Goal: Information Seeking & Learning: Learn about a topic

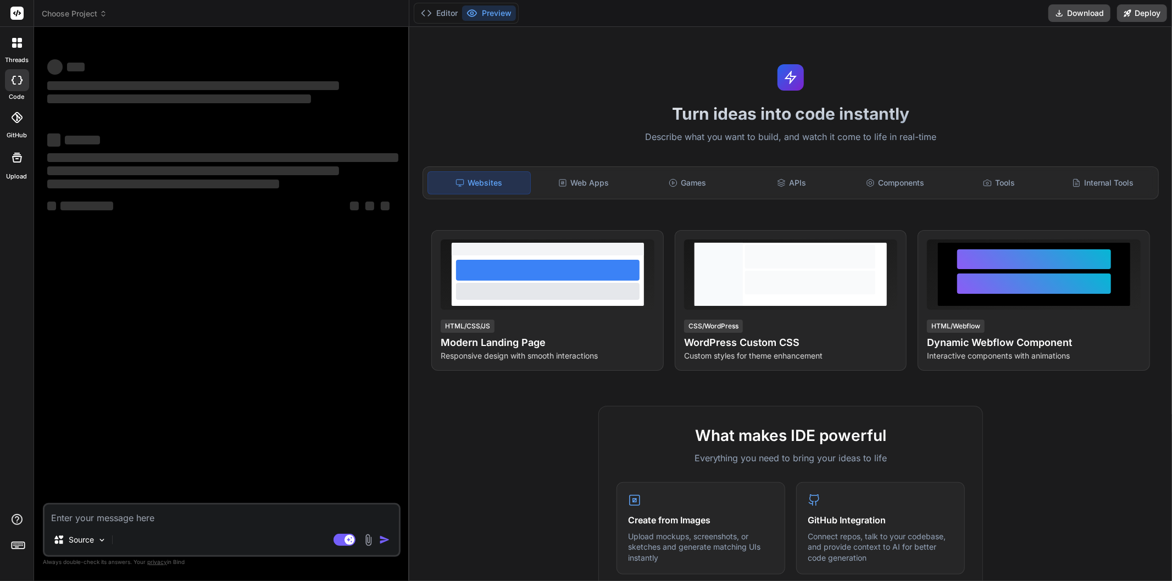
click at [220, 513] on textarea at bounding box center [222, 515] width 355 height 20
type textarea "x"
type textarea "w"
type textarea "x"
type textarea "wh"
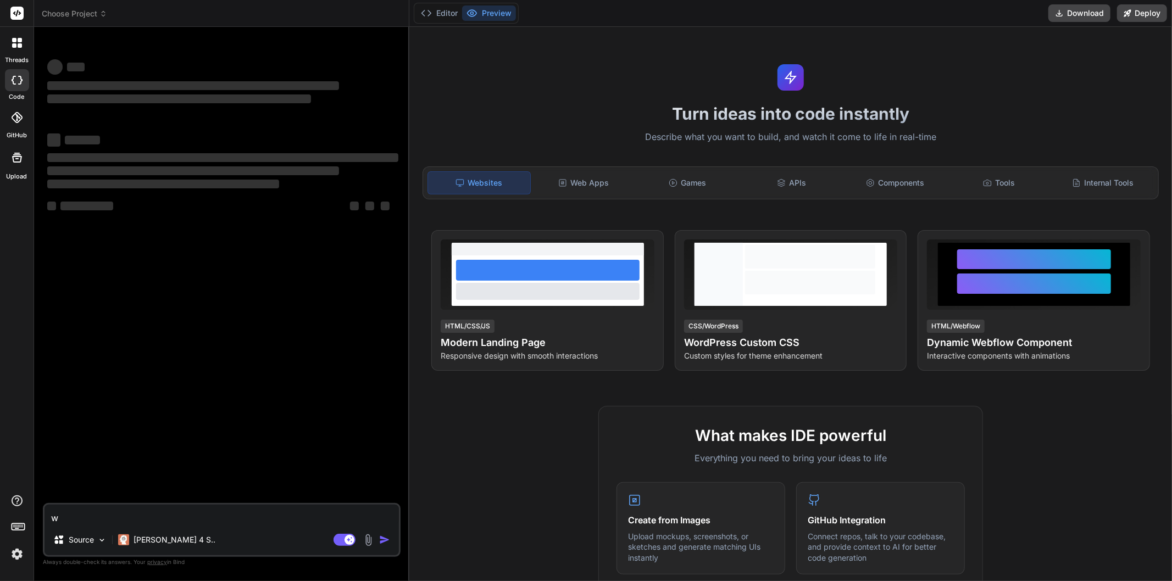
type textarea "x"
type textarea "wha"
type textarea "x"
type textarea "what"
type textarea "x"
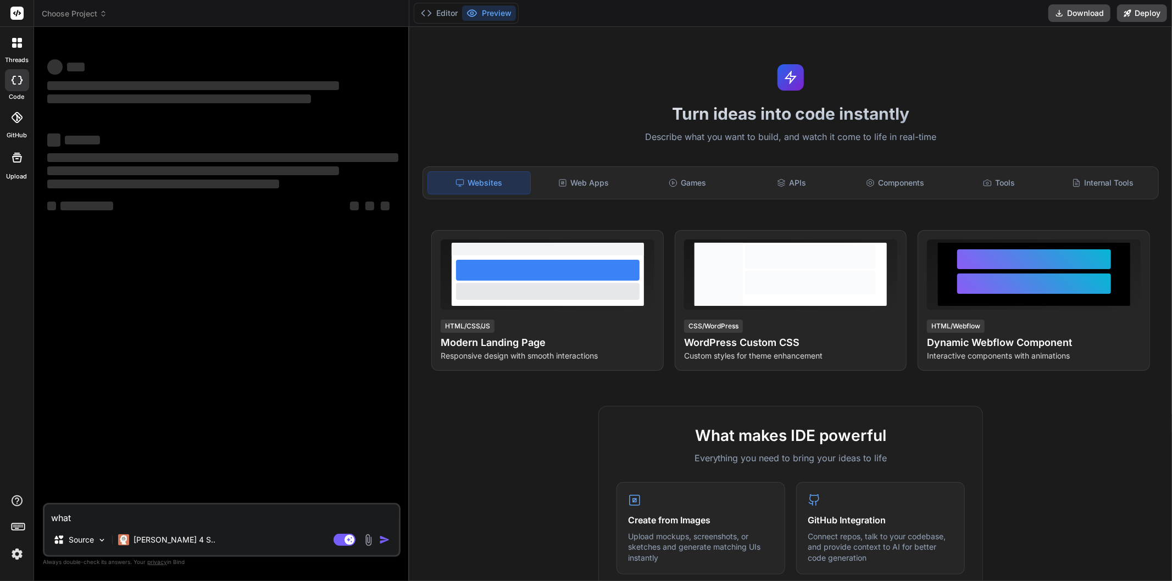
type textarea "what"
type textarea "x"
type textarea "what d"
type textarea "x"
type textarea "what do"
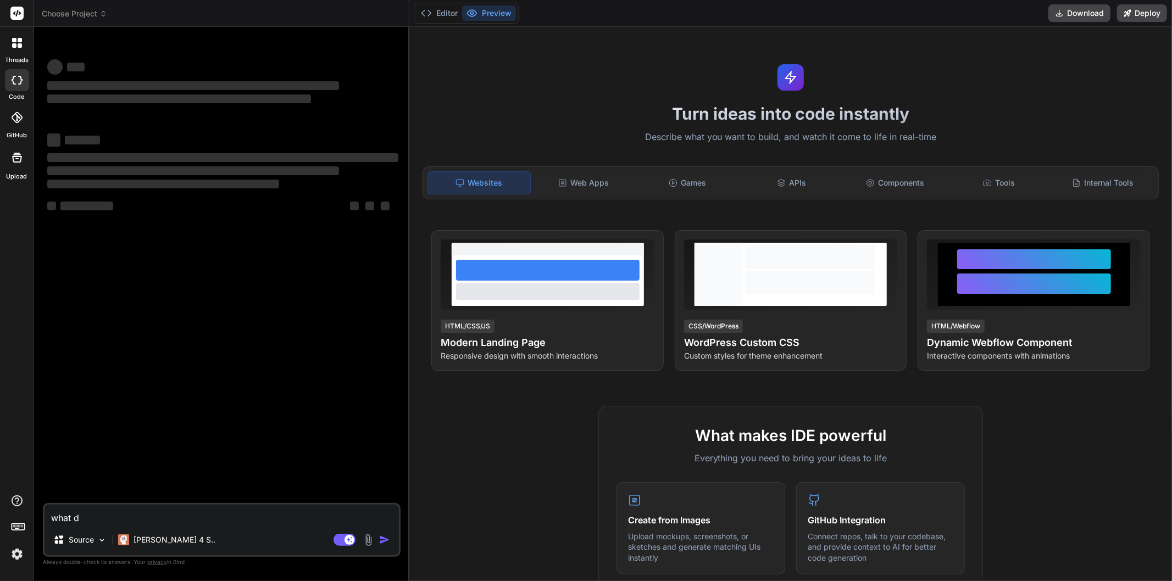
type textarea "x"
type textarea "what doe"
type textarea "x"
type textarea "what does"
type textarea "x"
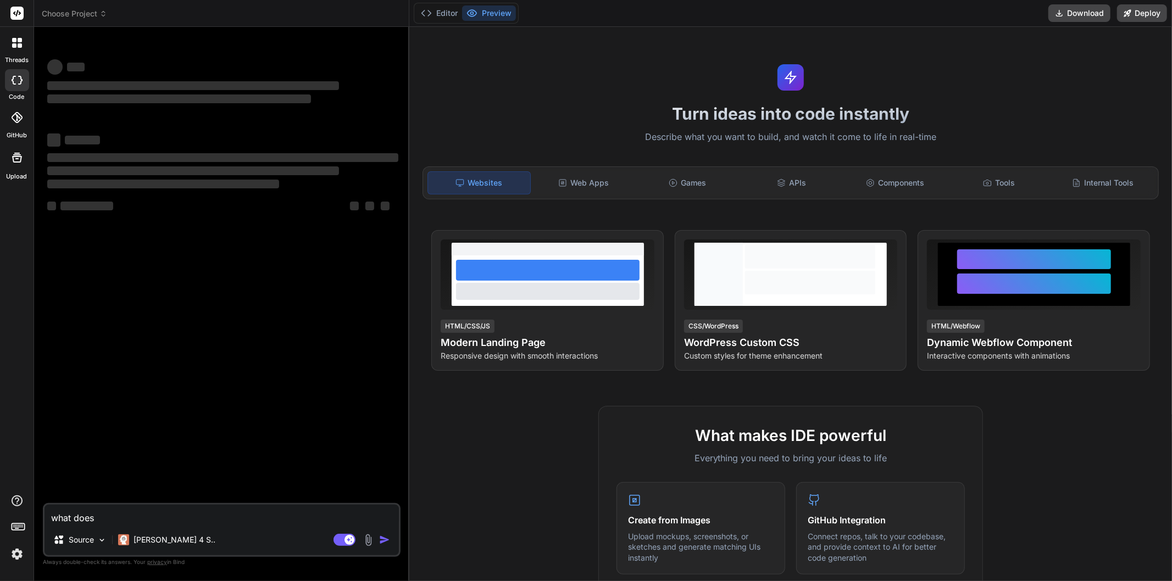
type textarea "what does"
type textarea "x"
type textarea "what does s"
type textarea "x"
type textarea "what does st"
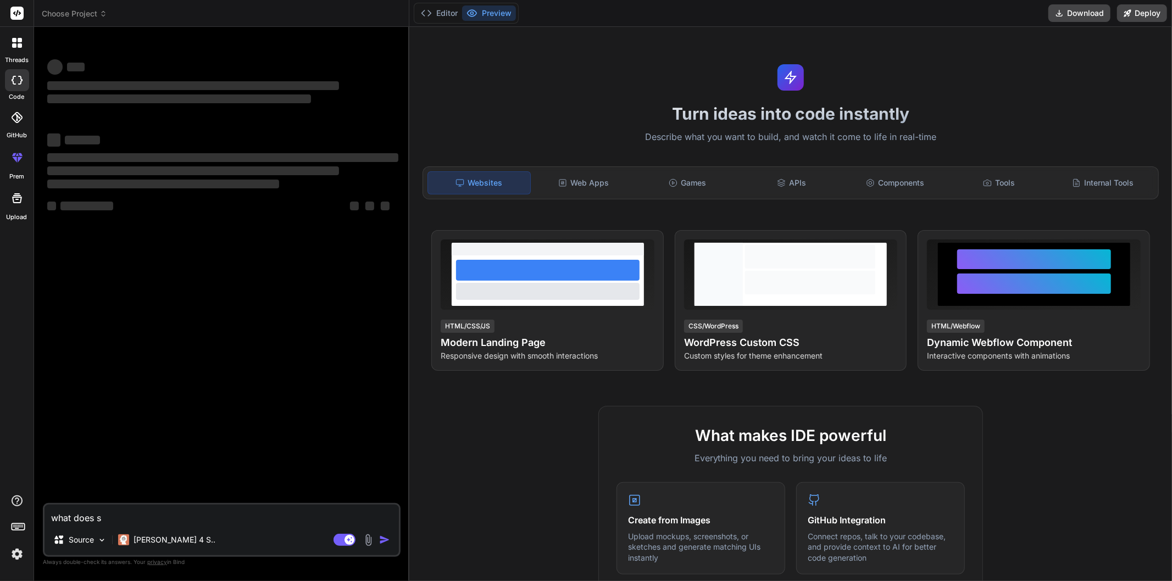
type textarea "x"
type textarea "what does sta"
type textarea "x"
type textarea "what does [PERSON_NAME]"
type textarea "x"
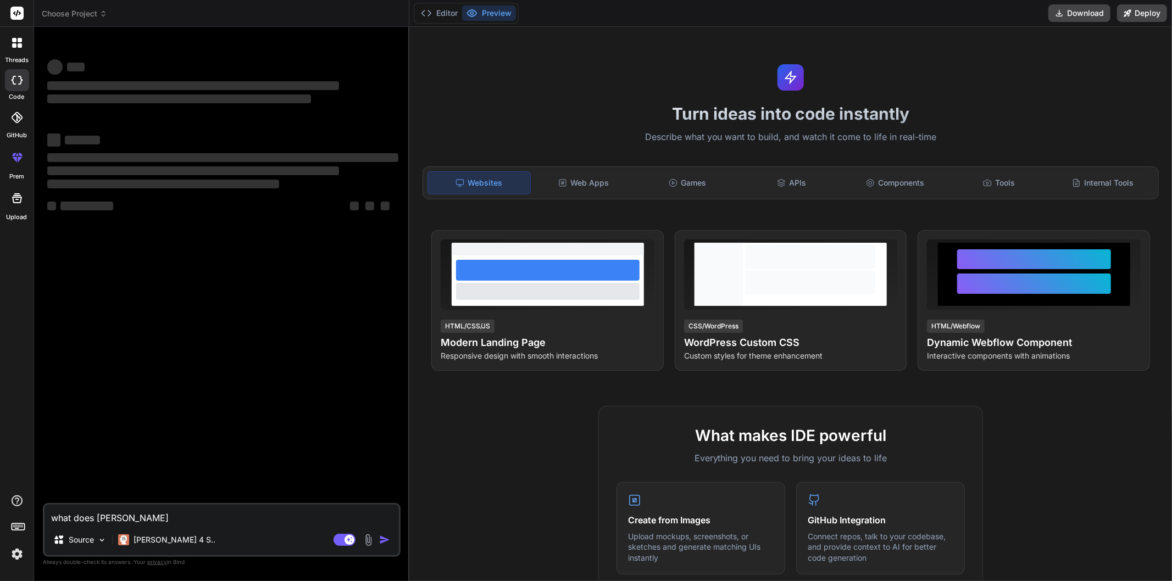
type textarea "what does stand"
type textarea "x"
type textarea "what does stand"
type textarea "x"
type textarea "what does stand a"
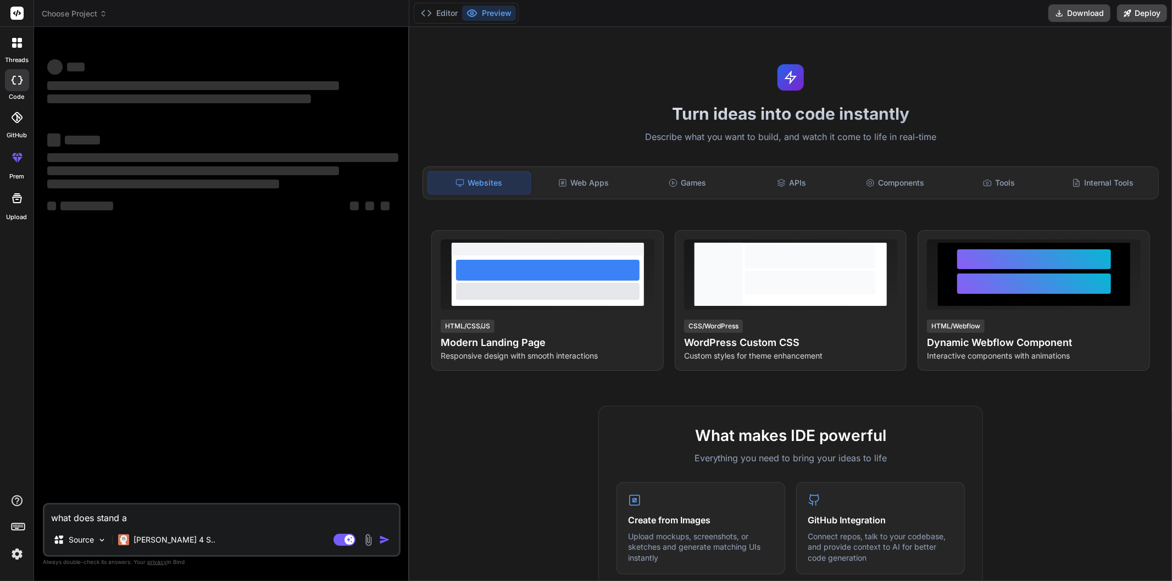
type textarea "x"
type textarea "what does stand al"
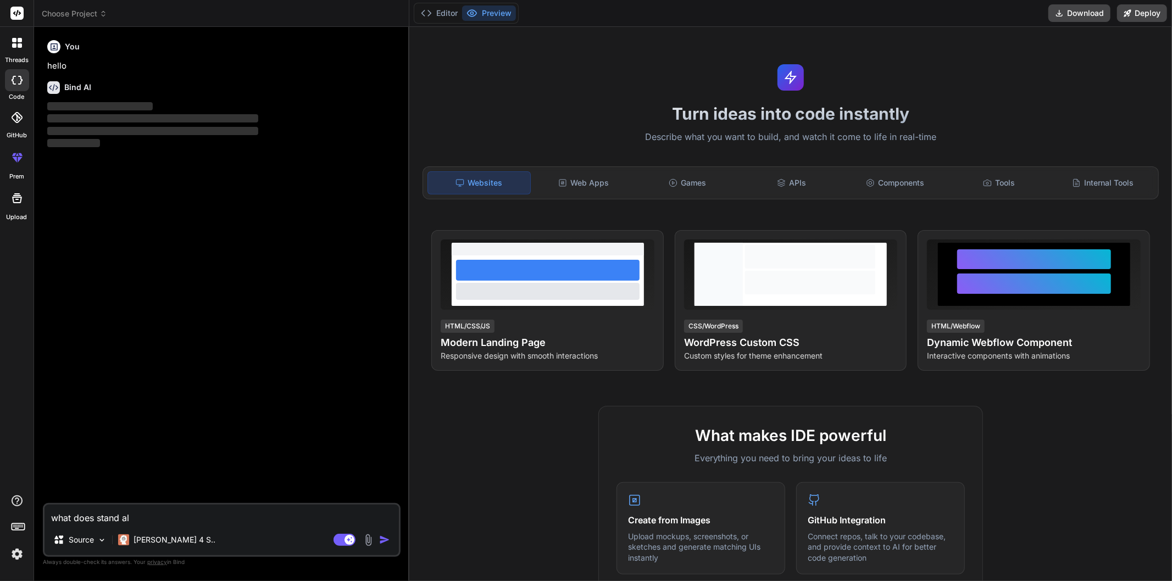
type textarea "x"
type textarea "what does stand alo"
type textarea "x"
type textarea "what does stand alon"
type textarea "x"
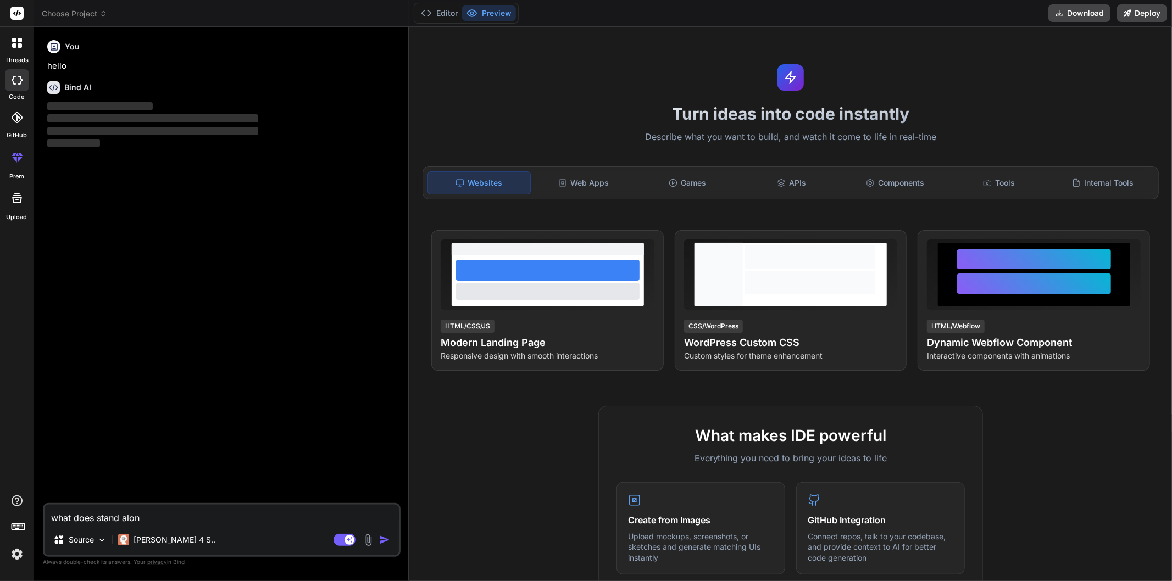
type textarea "what does stand alone"
type textarea "x"
type textarea "what does stand alone"
type textarea "x"
type textarea "what does stand alone a"
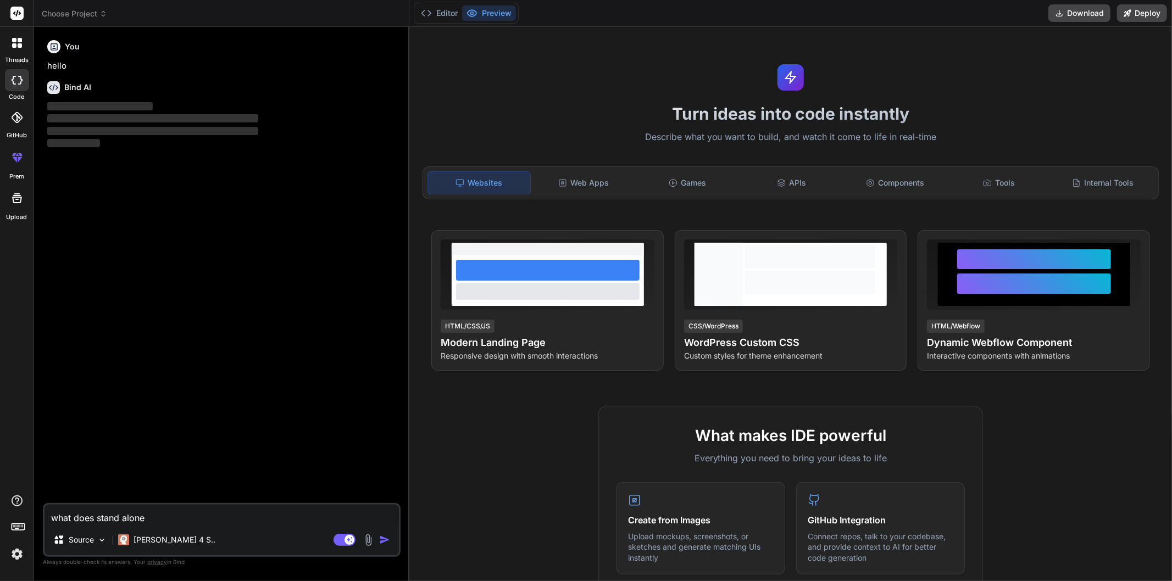
type textarea "x"
type textarea "what does stand alone ap"
type textarea "x"
type textarea "what does stand alone app"
type textarea "x"
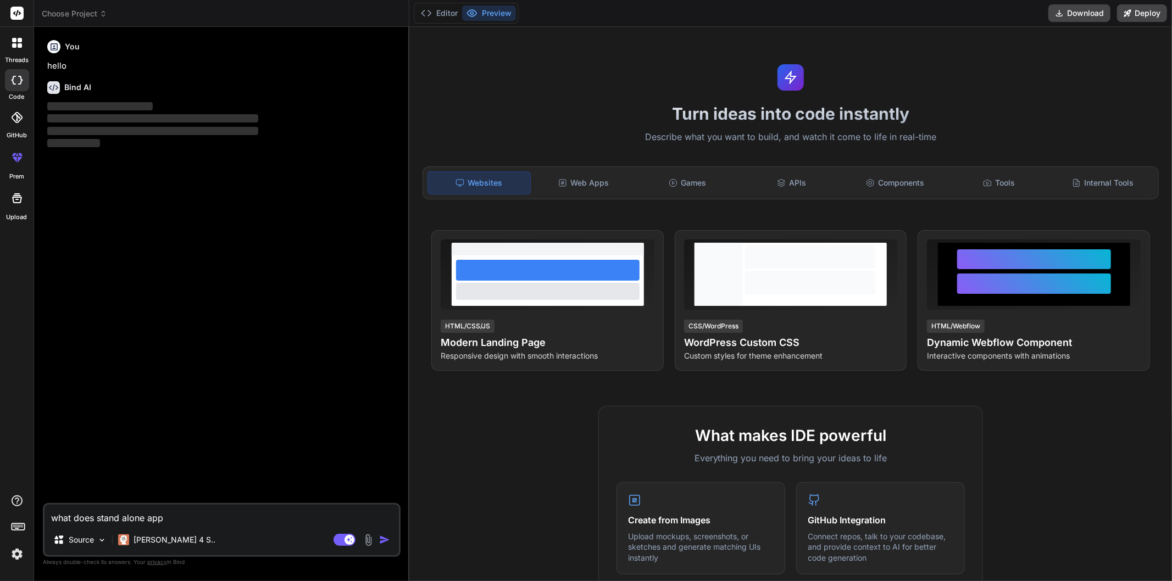
type textarea "what does stand alone appl"
type textarea "x"
type textarea "what does stand alone appli"
type textarea "x"
type textarea "what does stand alone applic"
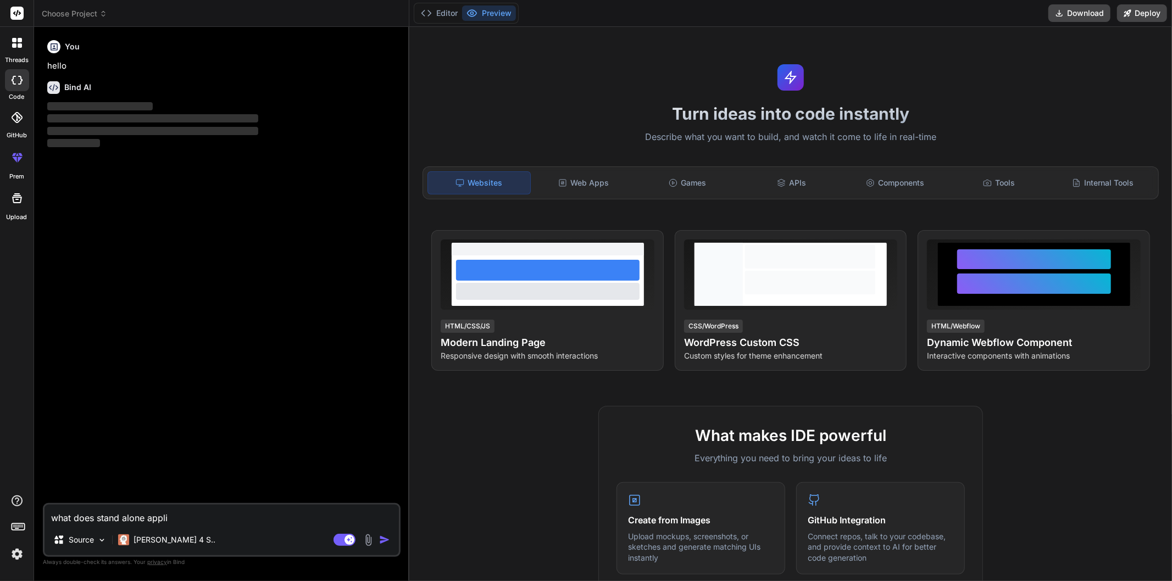
type textarea "x"
type textarea "what does stand alone applica"
type textarea "x"
type textarea "what does stand alone applicat"
type textarea "x"
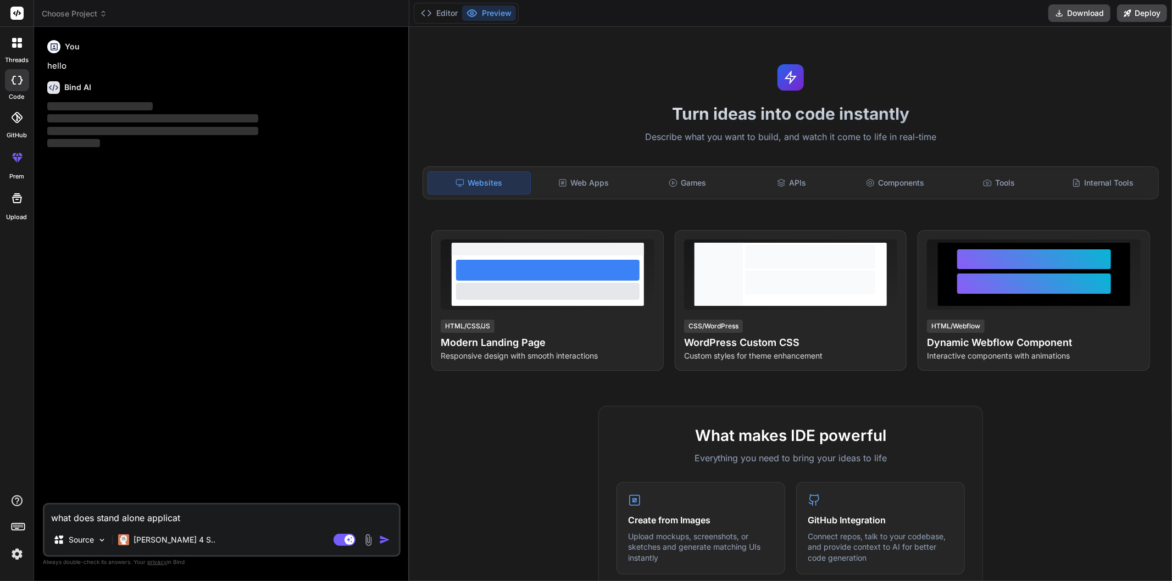
type textarea "what does stand alone applicati"
type textarea "x"
type textarea "what does stand alone applicatio"
type textarea "x"
type textarea "what does stand alone application"
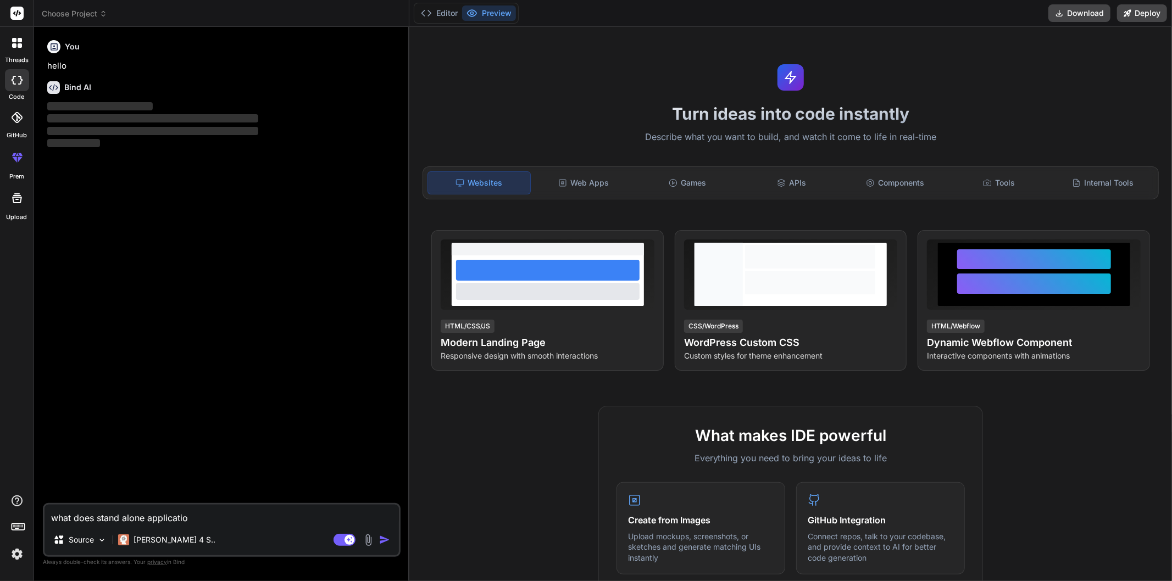
type textarea "x"
type textarea "what does stand alone application"
type textarea "x"
type textarea "what does stand alone application m"
type textarea "x"
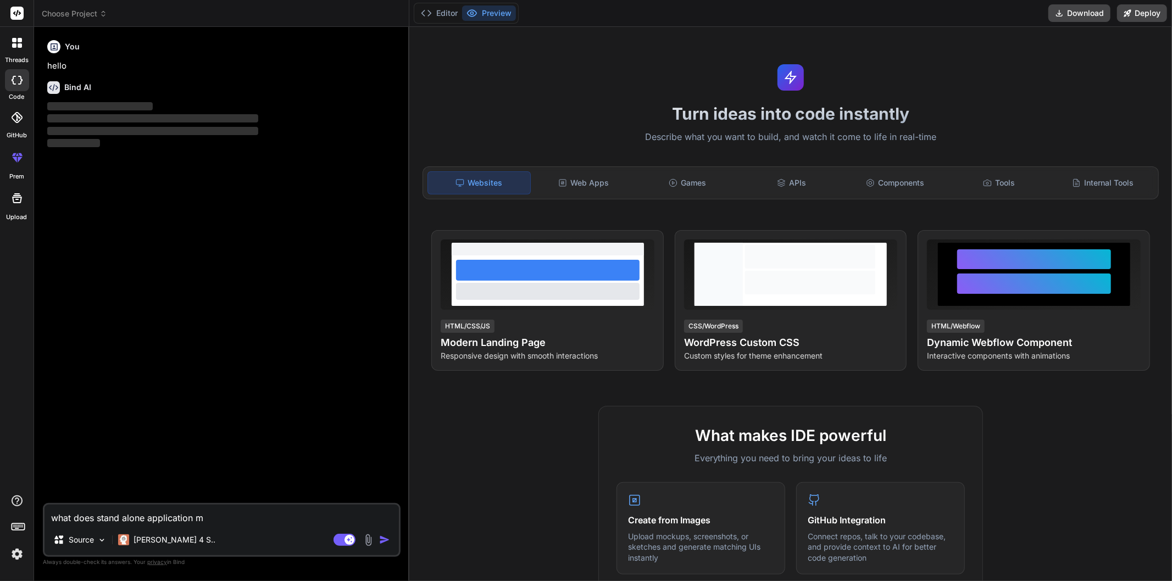
type textarea "what does stand alone application me"
type textarea "x"
type textarea "what does stand alone application mea"
type textarea "x"
type textarea "what does stand alone application mean"
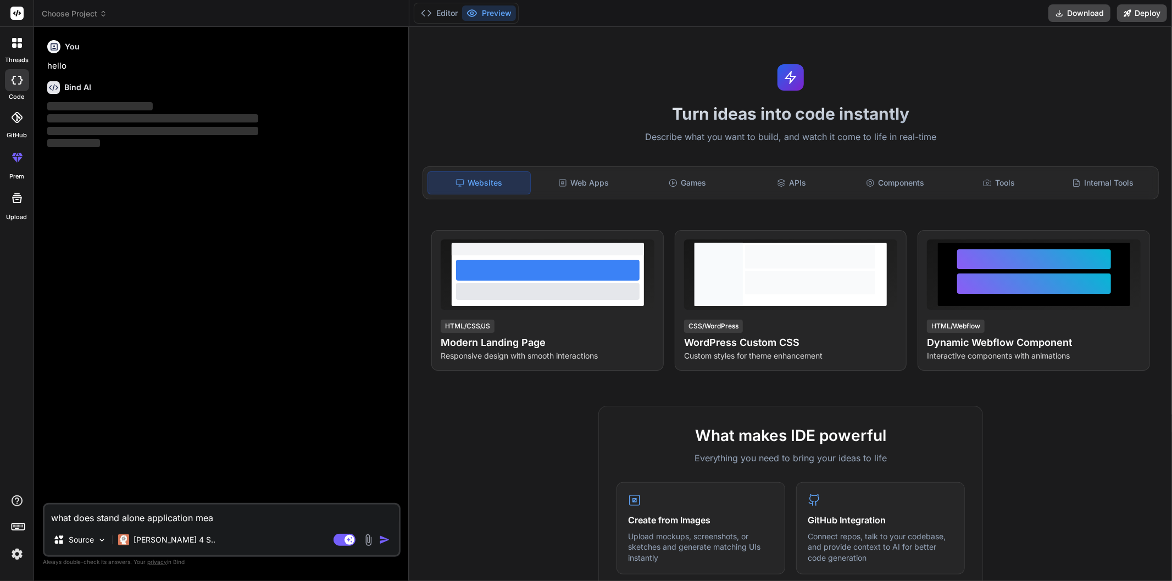
type textarea "x"
type textarea "what does stand alone application means"
type textarea "x"
type textarea "what does stand alone application means"
type textarea "x"
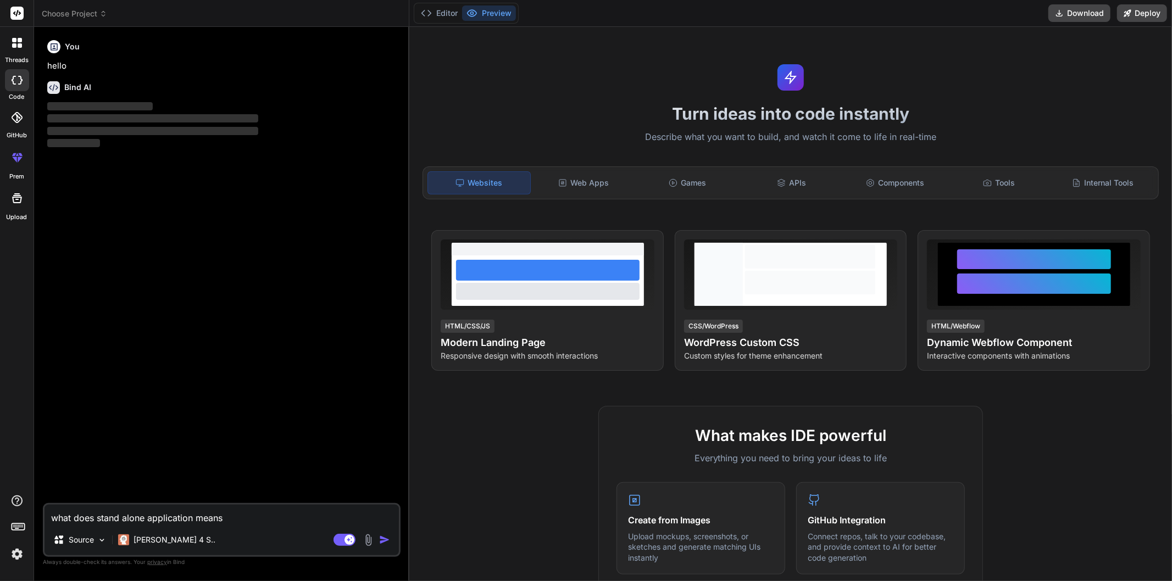
type textarea "what does stand alone application means ?"
type textarea "x"
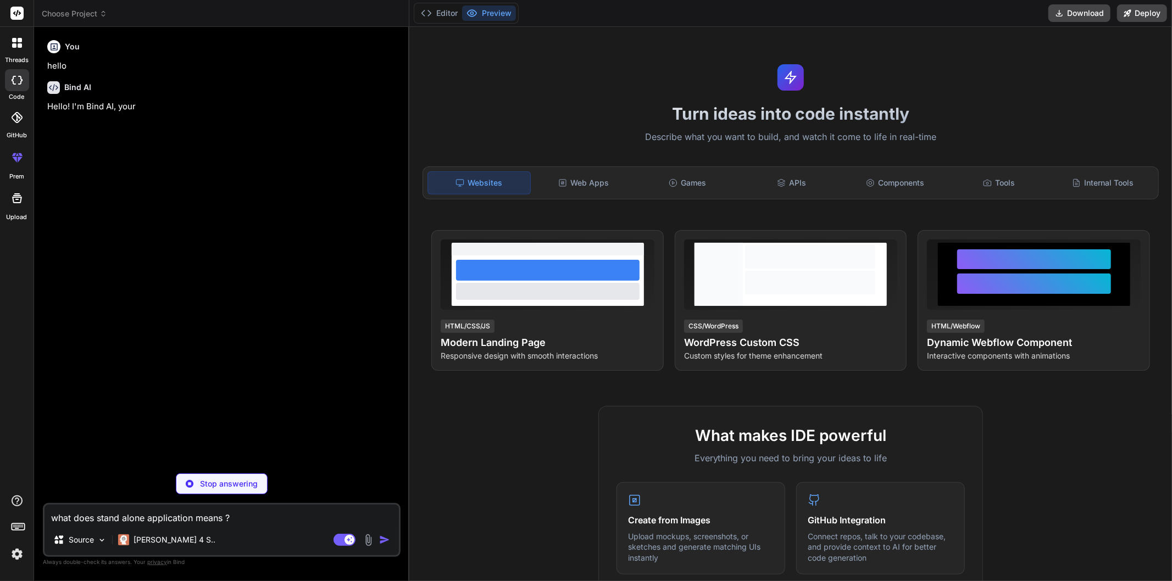
type textarea "what does stand alone application means ?"
type textarea "x"
type textarea "what does stand alone application means ? a"
type textarea "x"
type textarea "what does stand alone application means ? al"
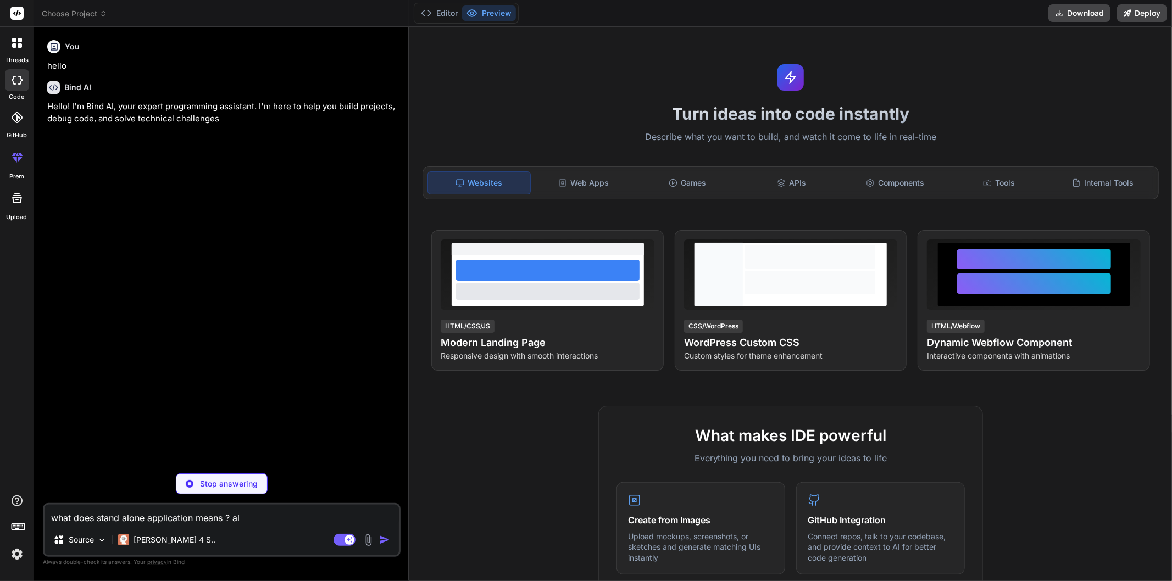
type textarea "x"
type textarea "what does stand alone application means ? als"
type textarea "x"
type textarea "what does stand alone application means ? also"
type textarea "x"
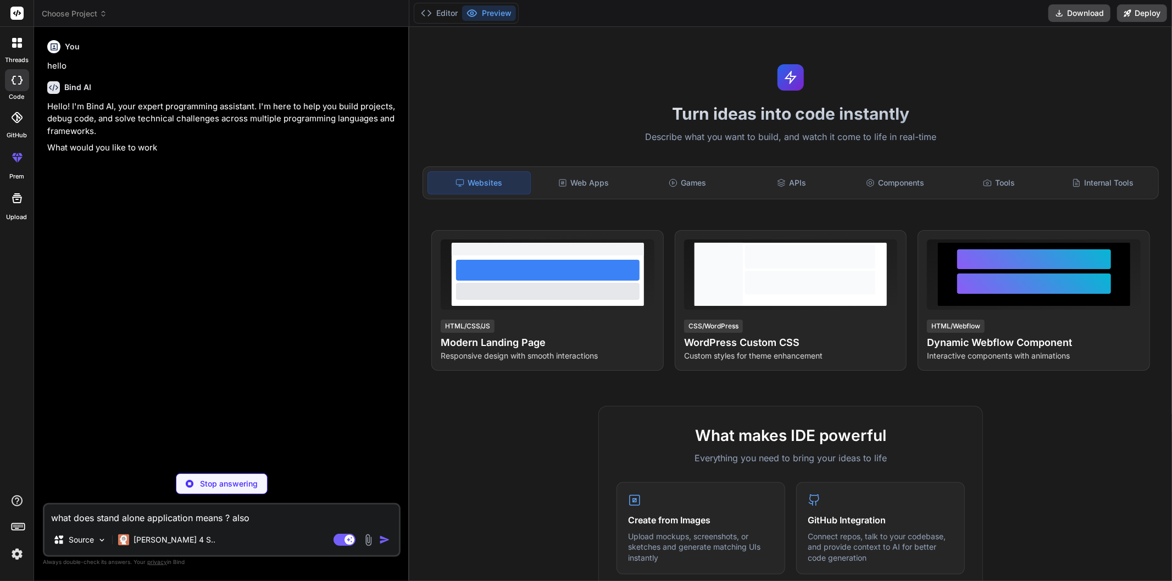
type textarea "what does stand alone application means ? also"
type textarea "x"
type textarea "what does stand alone application means ? also g"
type textarea "x"
type textarea "what does stand alone application means ? also gi"
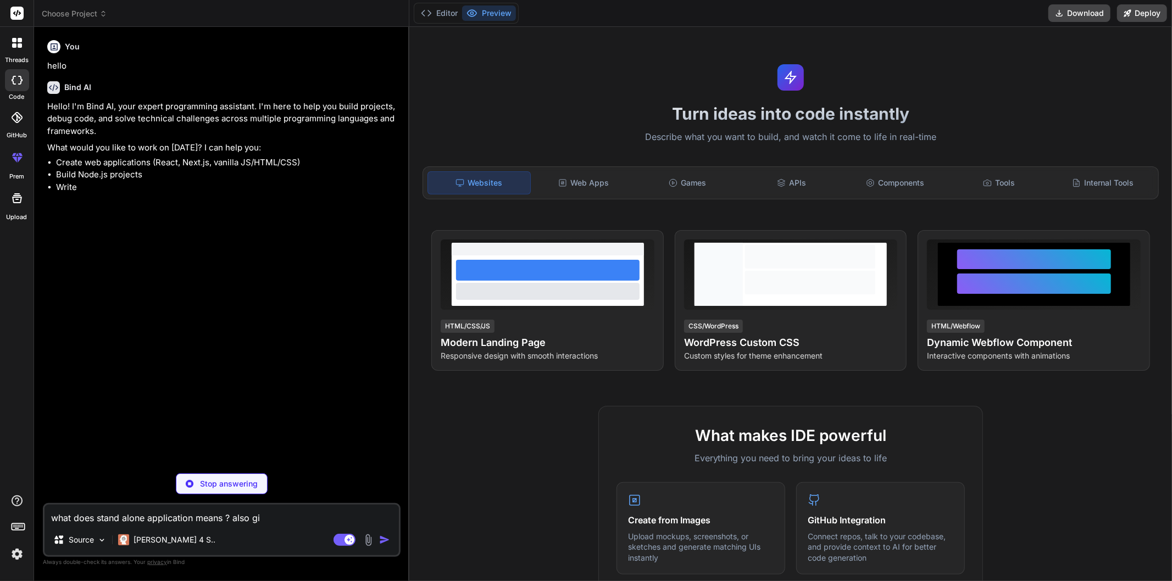
type textarea "x"
type textarea "what does stand alone application means ? also giv"
type textarea "x"
type textarea "what does stand alone application means ? also give"
type textarea "x"
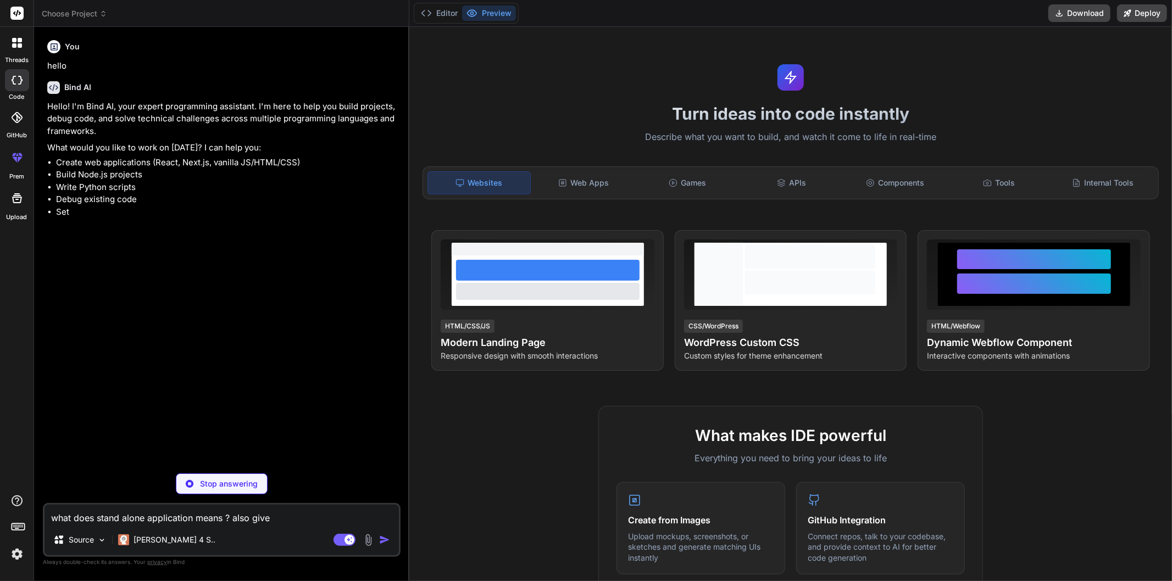
type textarea "what does stand alone application means ? also give"
type textarea "x"
type textarea "what does stand alone application means ? also give a"
type textarea "x"
type textarea "what does stand alone application means ? also give an"
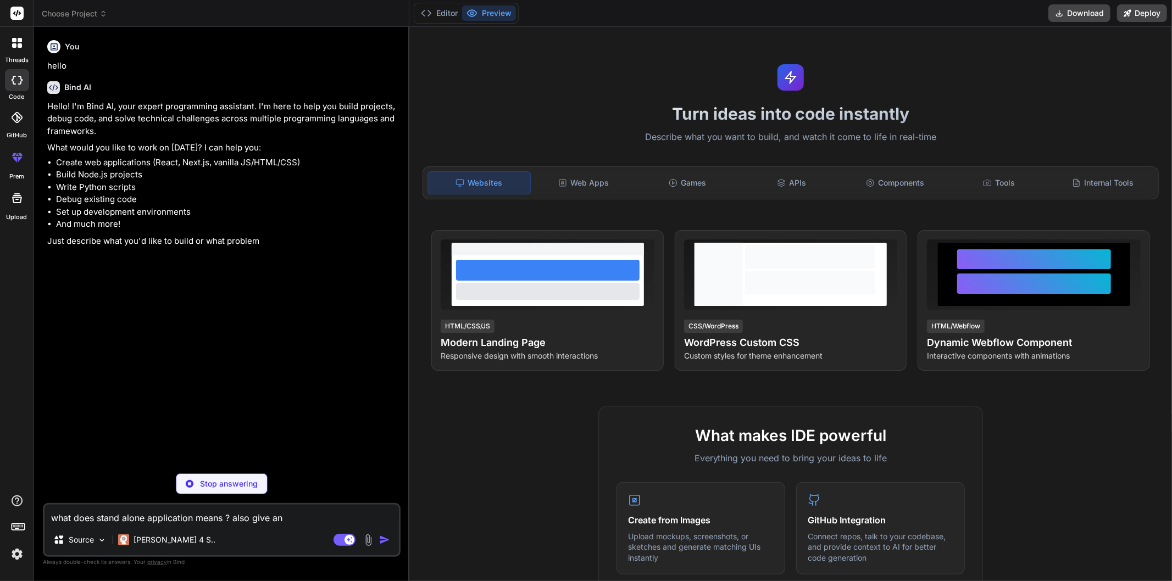
type textarea "x"
type textarea "what does stand alone application means ? also give any"
type textarea "x"
type textarea "what does stand alone application means ? also give any"
type textarea "x"
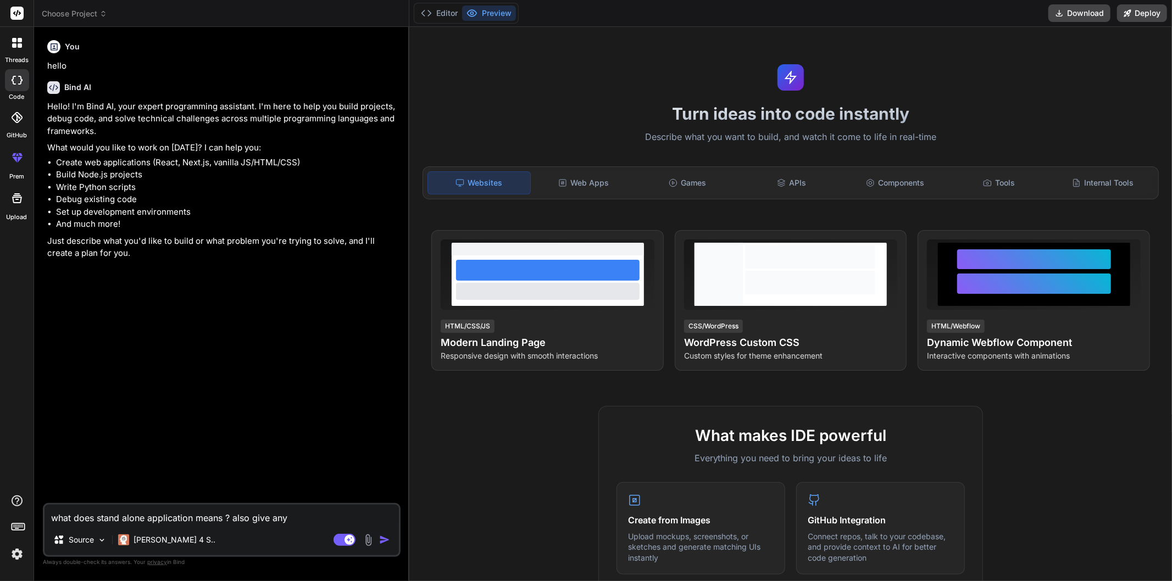
type textarea "what does stand alone application means ? also give any e"
type textarea "x"
type textarea "what does stand alone application means ? also give any ex"
type textarea "x"
type textarea "what does stand alone application means ? also give any exa"
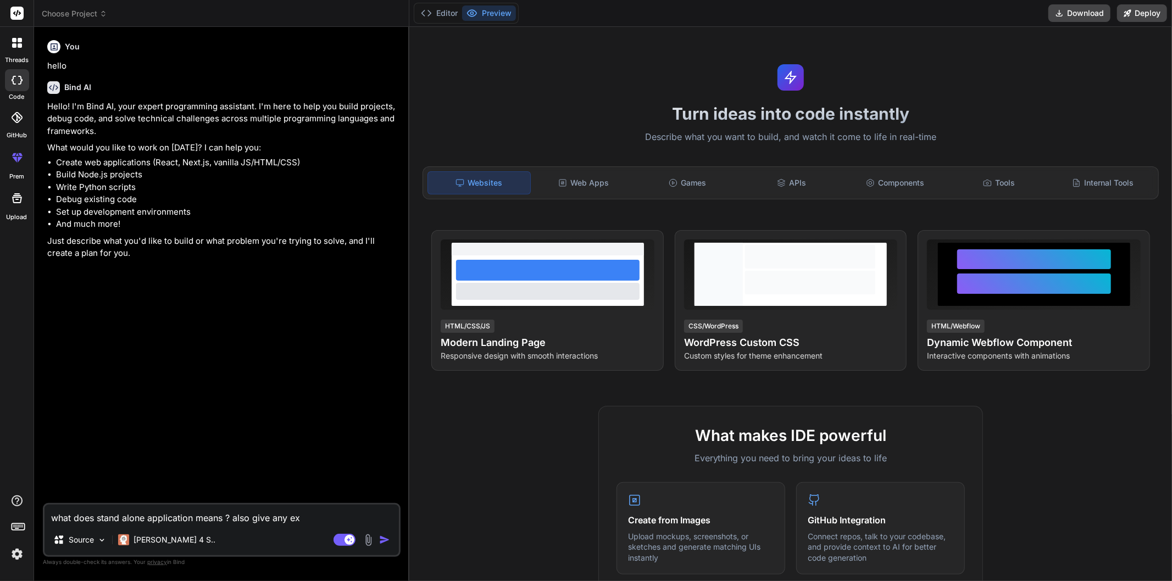
type textarea "x"
type textarea "what does stand alone application means ? also give any exam"
type textarea "x"
type textarea "what does stand alone application means ? also give any examp"
type textarea "x"
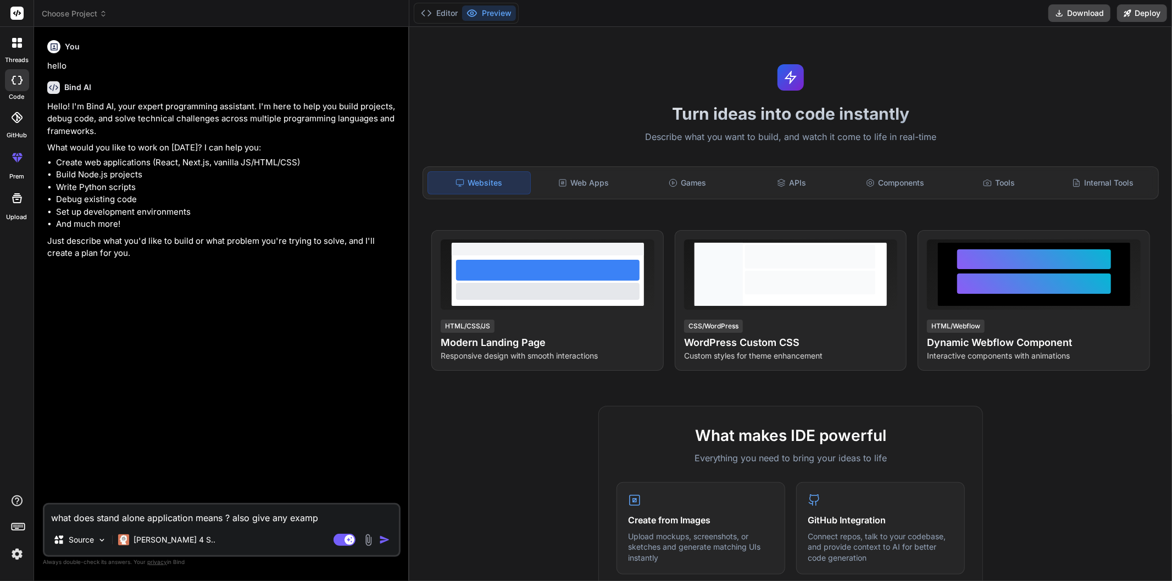
type textarea "what does stand alone application means ? also give any exampl"
type textarea "x"
type textarea "what does stand alone application means ? also give any example"
type textarea "x"
type textarea "what does stand alone application means ? also give any example"
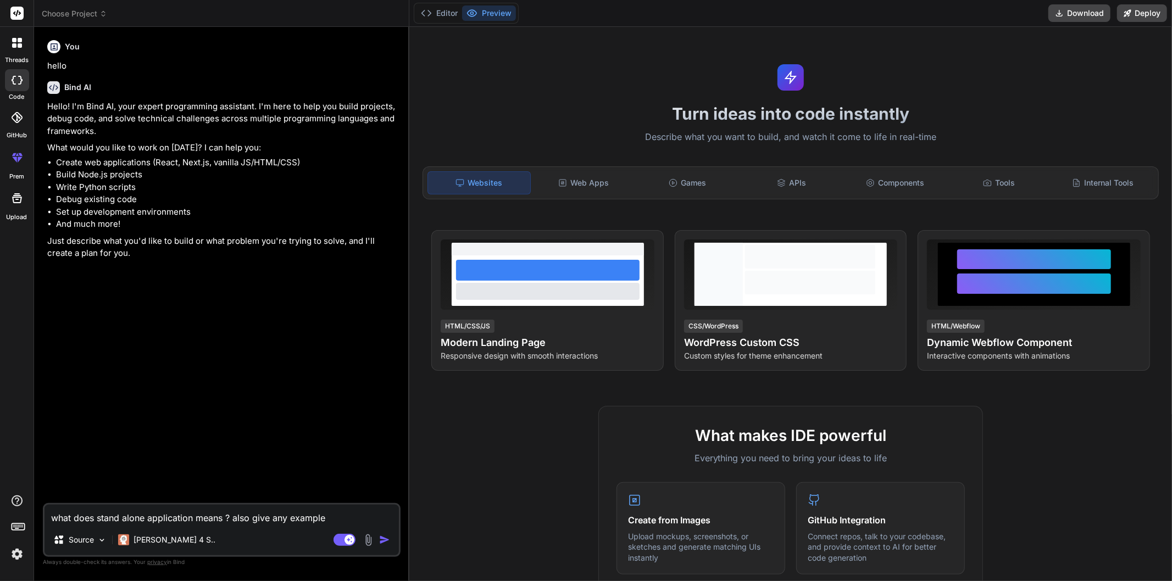
type textarea "x"
type textarea "what does stand alone application means ? also give any example o"
type textarea "x"
type textarea "what does stand alone application means ? also give any example of"
type textarea "x"
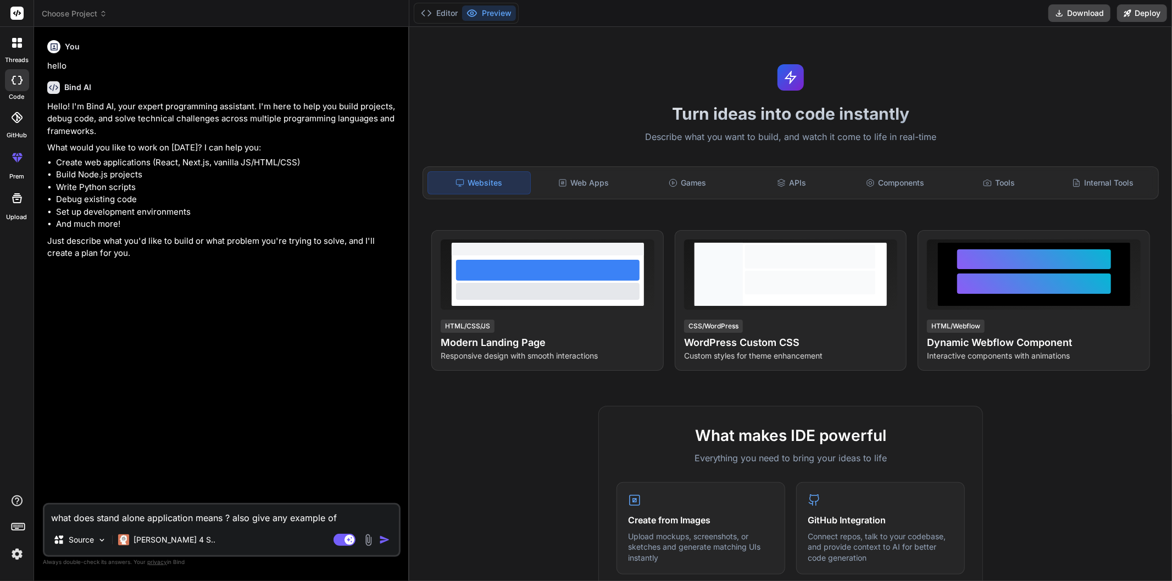
type textarea "what does stand alone application means ? also give any example of"
type textarea "x"
type textarea "what does stand alone application means ? also give any example of i"
type textarea "x"
type textarea "what does stand alone application means ? also give any example of"
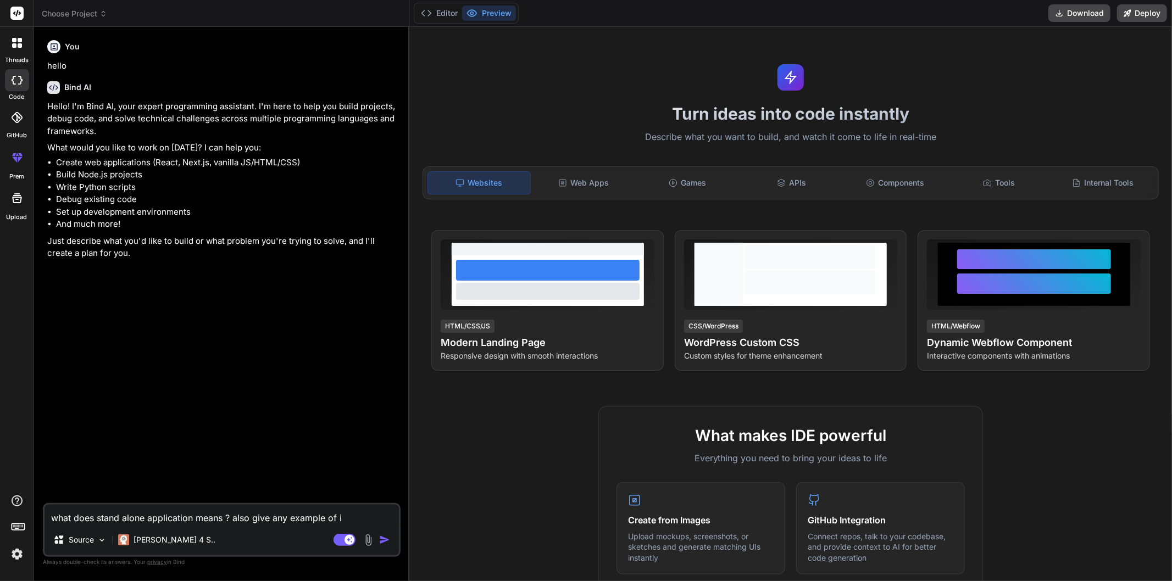
type textarea "x"
type textarea "what does stand alone application means ? also give any example of e"
type textarea "x"
type textarea "what does stand alone application means ? also give any example of ex"
type textarea "x"
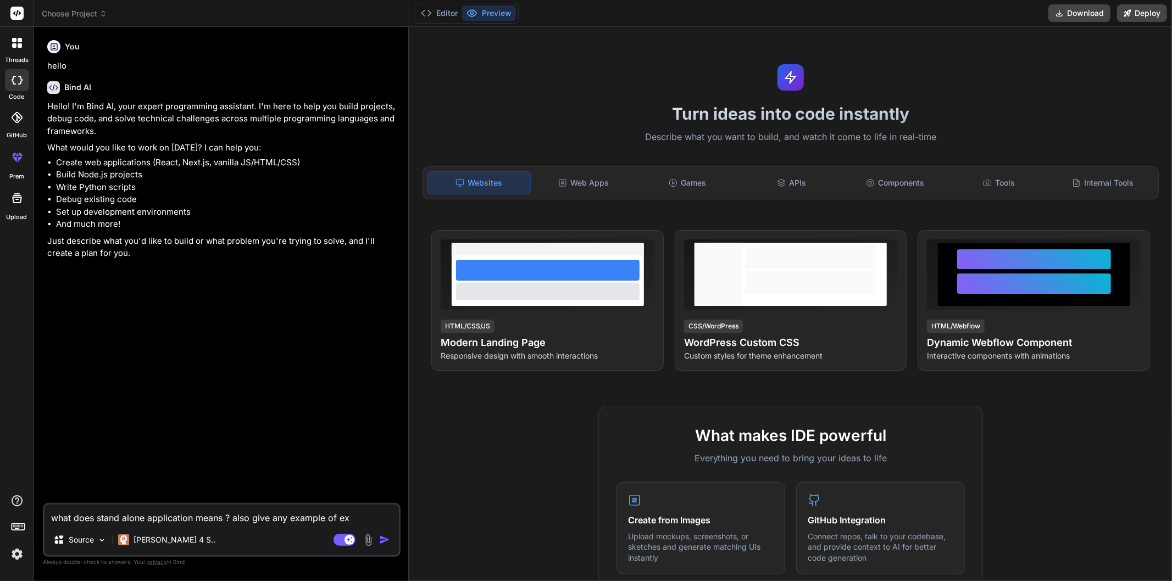
type textarea "what does stand alone application means ? also give any example of exi"
type textarea "x"
type textarea "what does stand alone application means ? also give any example of exis"
type textarea "x"
type textarea "what does stand alone application means ? also give any example of exist"
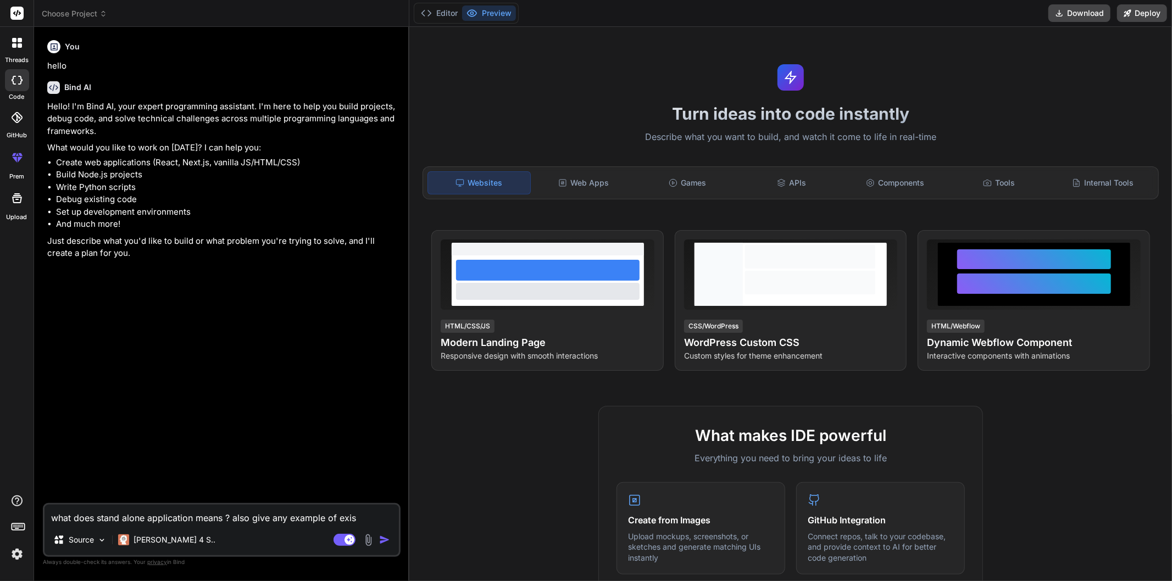
type textarea "x"
type textarea "what does stand alone application means ? also give any example of existi"
type textarea "x"
type textarea "what does stand alone application means ? also give any example of existin"
type textarea "x"
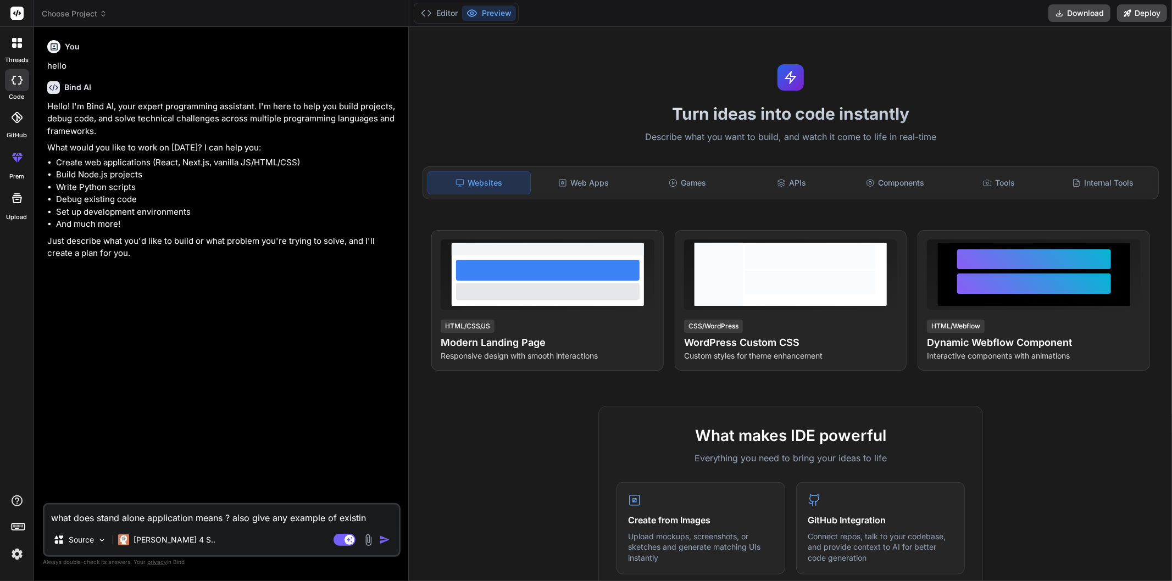
type textarea "what does stand alone application means ? also give any example of existing"
type textarea "x"
type textarea "what does stand alone application means ? also give any example of existing"
type textarea "x"
type textarea "what does stand alone application means ? also give any example of existing s"
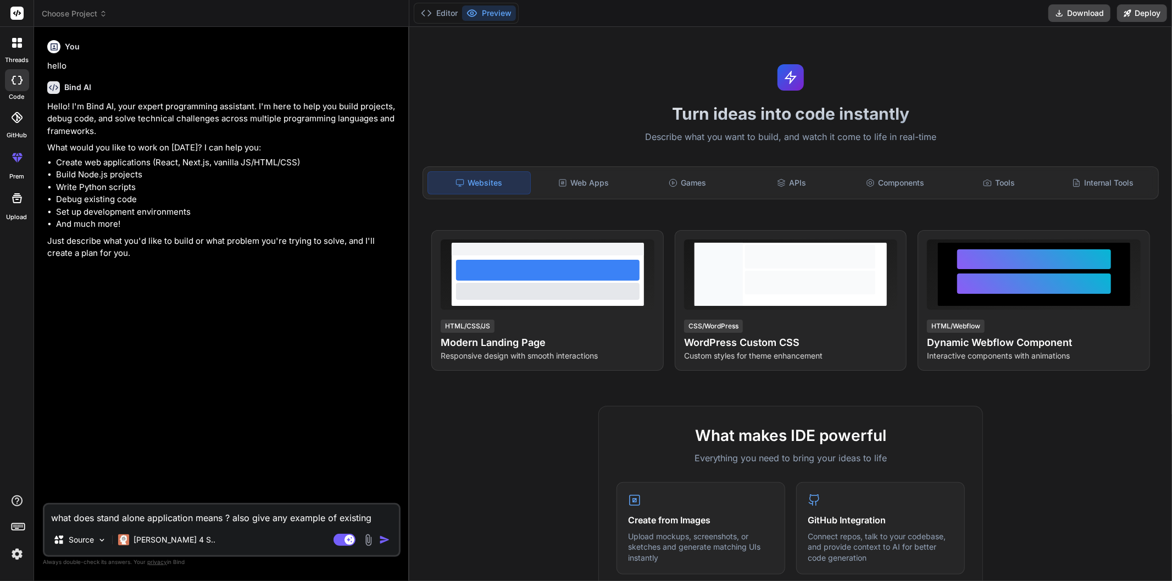
type textarea "x"
type textarea "what does stand alone application means ? also give any example of existing st"
type textarea "x"
type textarea "what does stand alone application means ? also give any example of existing sta"
type textarea "x"
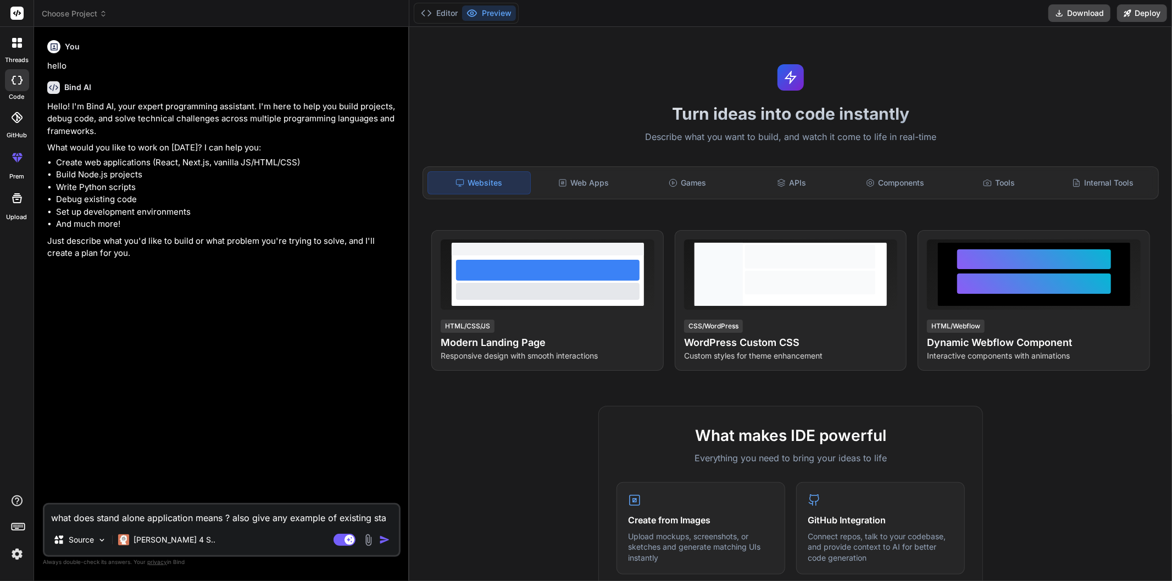
type textarea "what does stand alone application means ? also give any example of existing [PE…"
type textarea "x"
type textarea "what does stand alone application means ? also give any example of existing sta…"
type textarea "x"
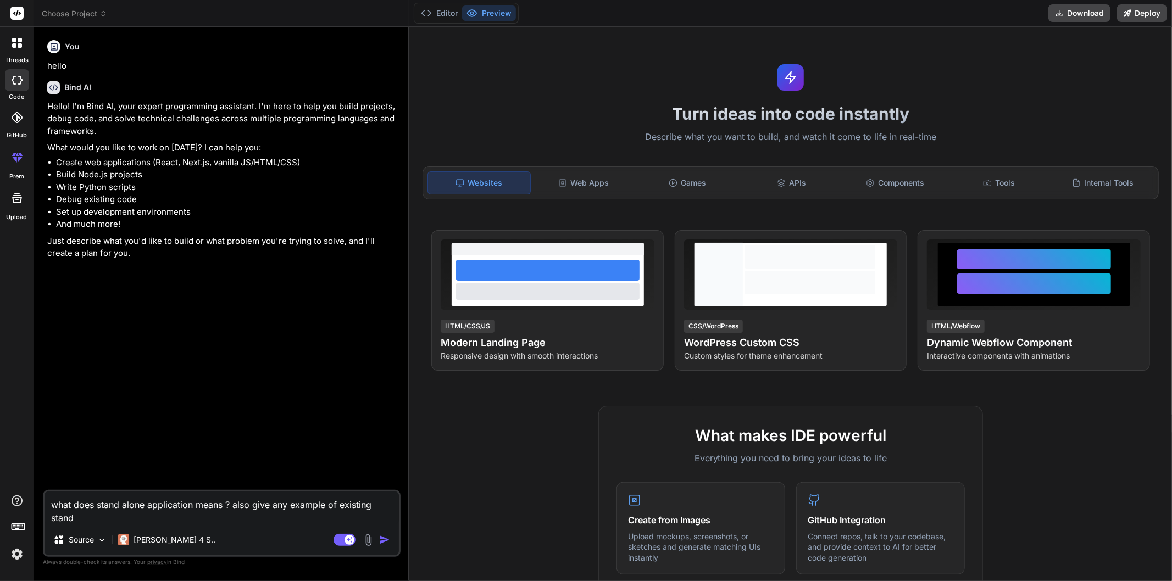
type textarea "what does stand alone application means ? also give any example of existing sta…"
type textarea "x"
type textarea "what does stand alone application means ? also give any example of existing [PE…"
type textarea "x"
type textarea "what does stand alone application means ? also give any example of existing sta…"
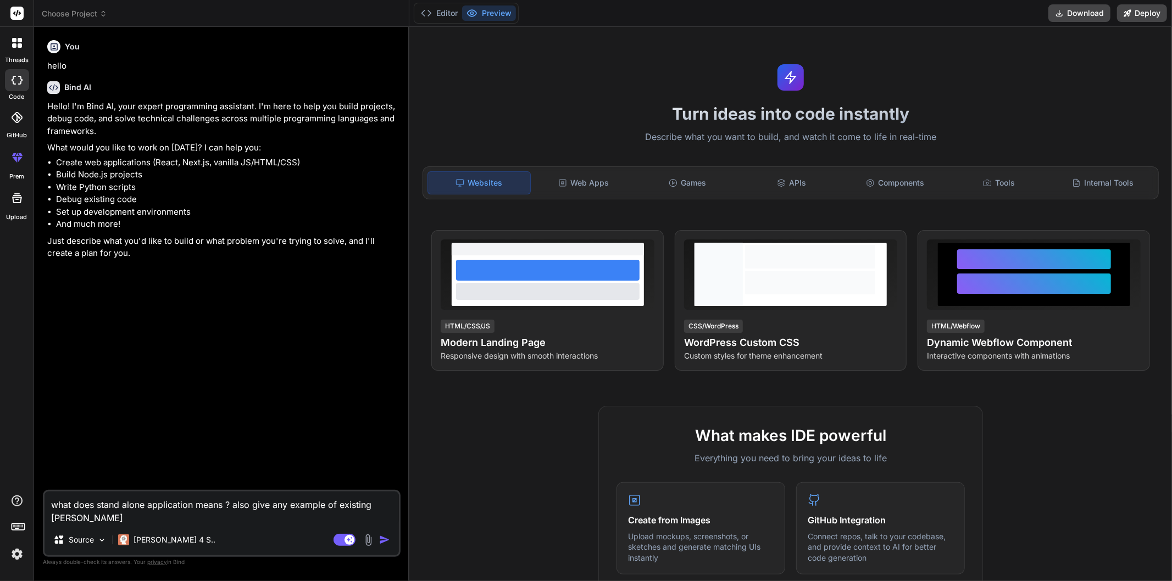
type textarea "x"
type textarea "what does stand alone application means ? also give any example of existing sta…"
type textarea "x"
type textarea "what does stand alone application means ? also give any example of existing sta…"
type textarea "x"
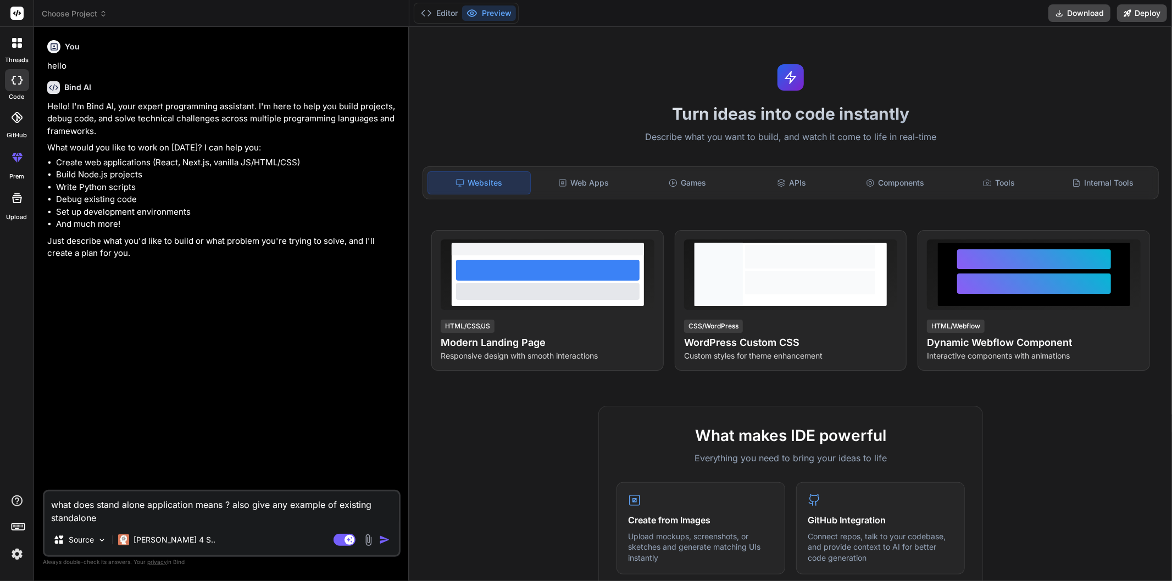
type textarea "what does stand alone application means ? also give any example of existing sta…"
type textarea "x"
type textarea "what does stand alone application means ? also give any example of existing sta…"
type textarea "x"
type textarea "what does stand alone application means ? also give any example of existing sta…"
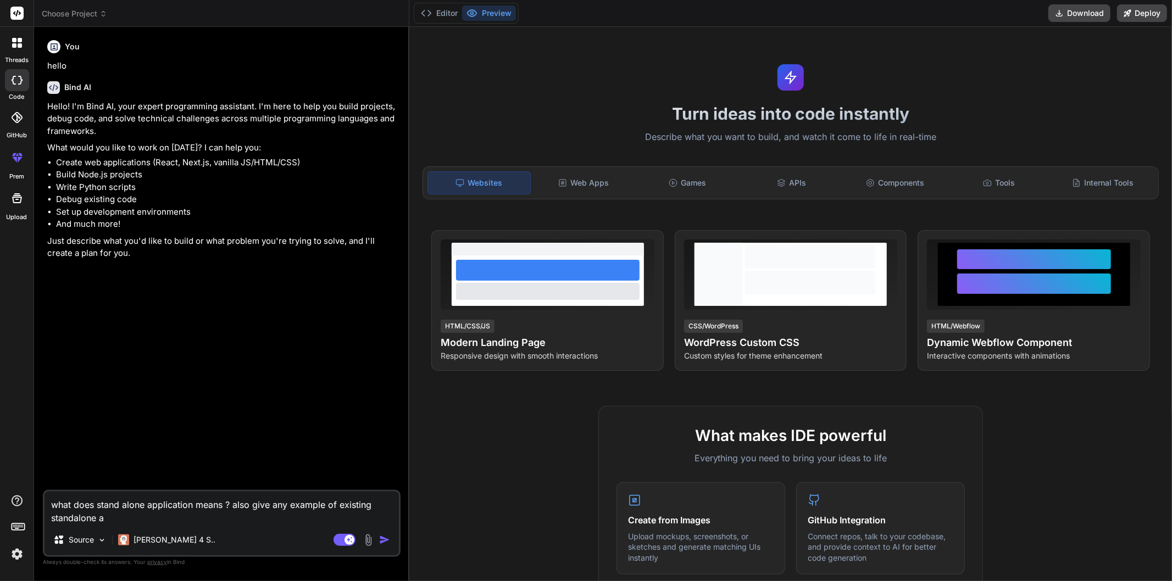
type textarea "x"
type textarea "what does stand alone application means ? also give any example of existing sta…"
type textarea "x"
type textarea "what does stand alone application means ? also give any example of existing sta…"
type textarea "x"
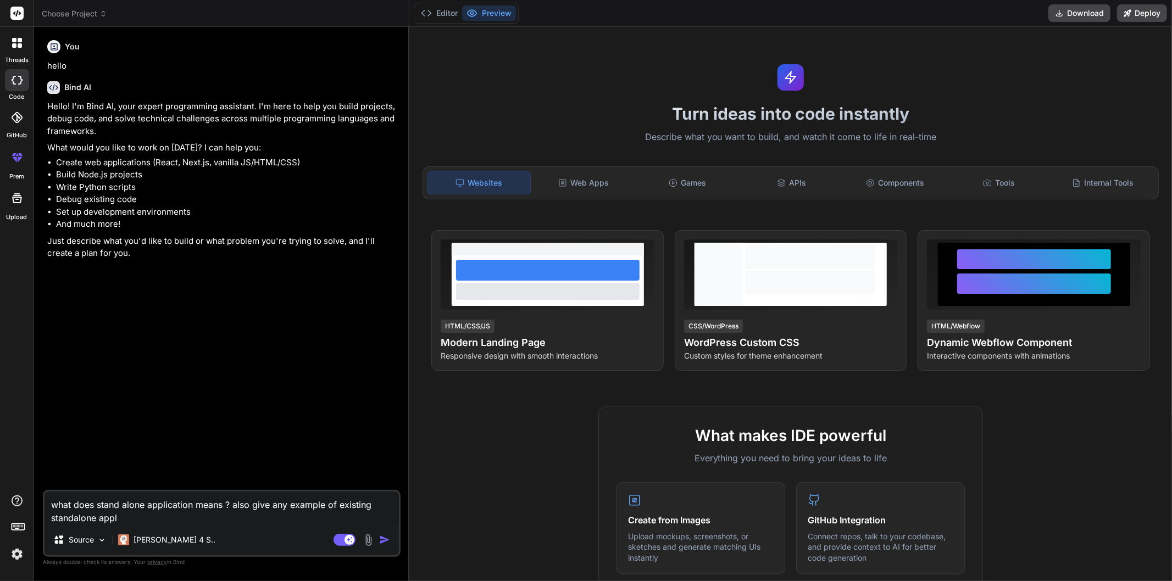
type textarea "what does stand alone application means ? also give any example of existing sta…"
type textarea "x"
type textarea "what does stand alone application means ? also give any example of existing sta…"
type textarea "x"
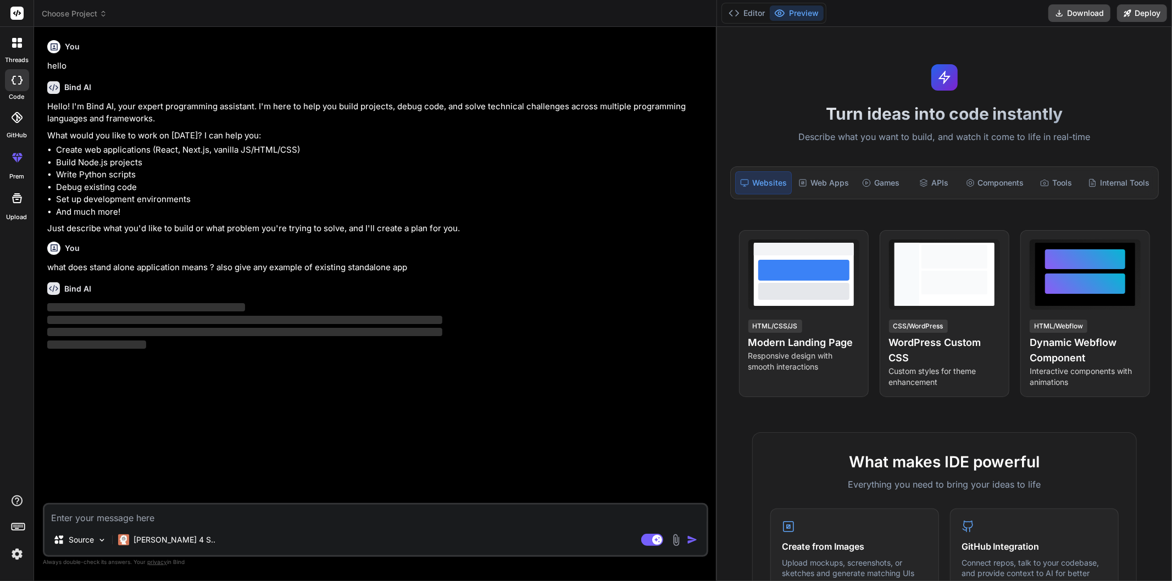
drag, startPoint x: 408, startPoint y: 394, endPoint x: 1100, endPoint y: 412, distance: 691.7
click at [1100, 412] on div "Choose Project Created with Pixso. Bind AI Web Search Created with Pixso. Code …" at bounding box center [603, 290] width 1138 height 581
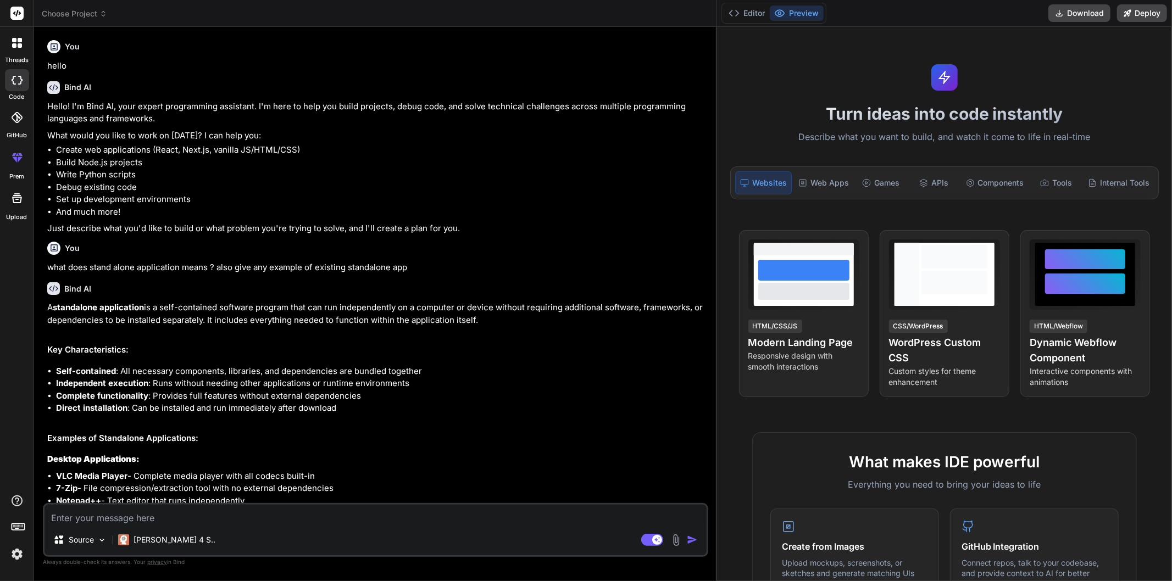
type textarea "x"
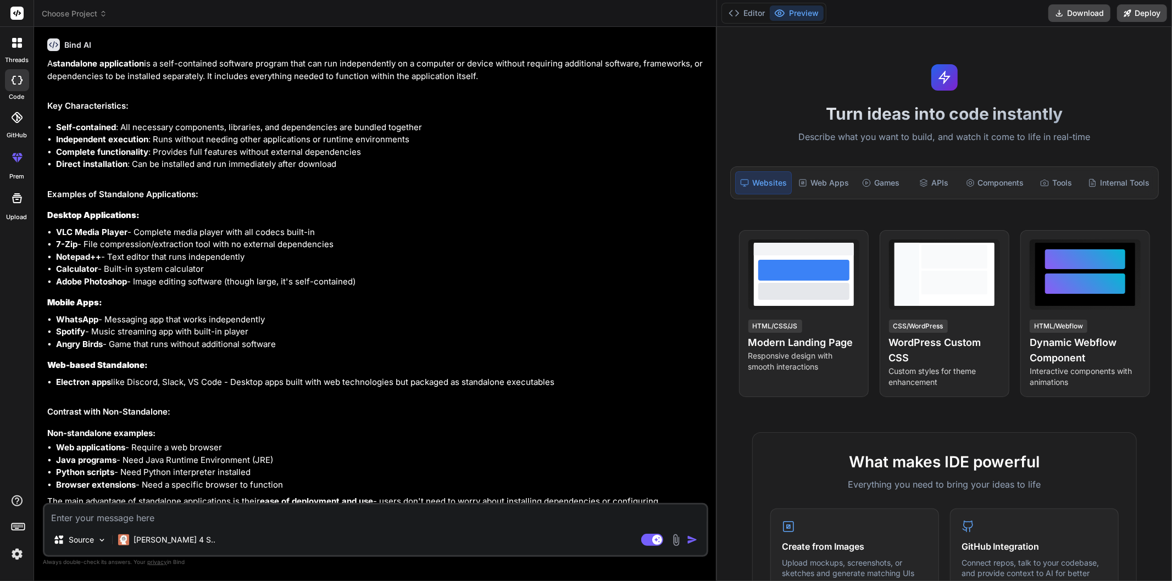
scroll to position [183, 0]
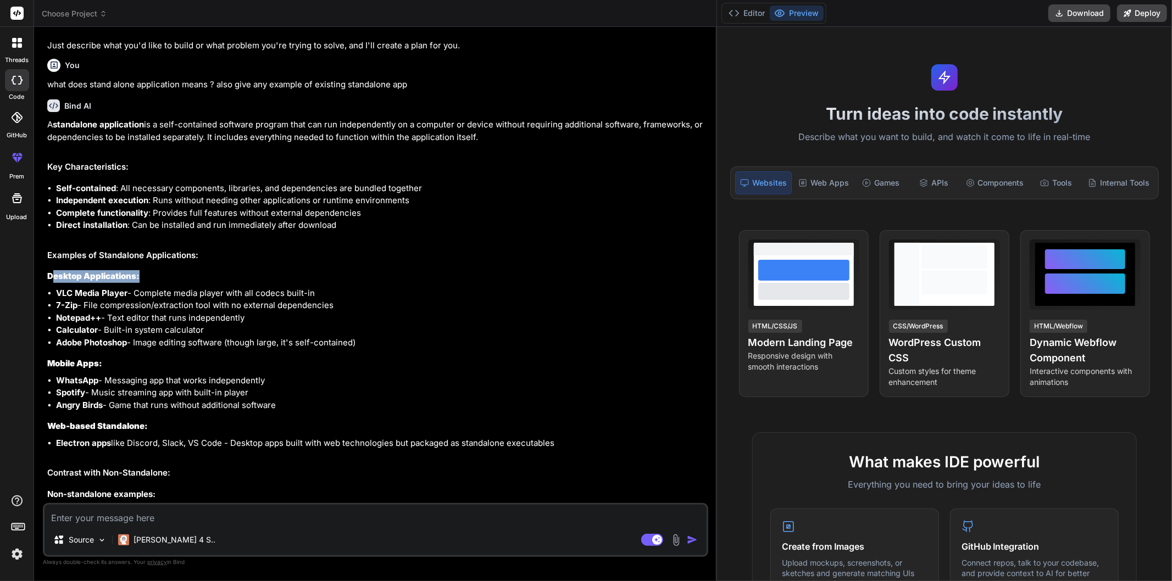
drag, startPoint x: 52, startPoint y: 279, endPoint x: 141, endPoint y: 275, distance: 88.6
click at [141, 275] on h3 "Desktop Applications:" at bounding box center [376, 276] width 659 height 13
click at [157, 275] on h3 "Desktop Applications:" at bounding box center [376, 276] width 659 height 13
drag, startPoint x: 60, startPoint y: 292, endPoint x: 134, endPoint y: 293, distance: 73.7
click at [134, 293] on li "VLC Media Player - Complete media player with all codecs built-in" at bounding box center [381, 293] width 650 height 13
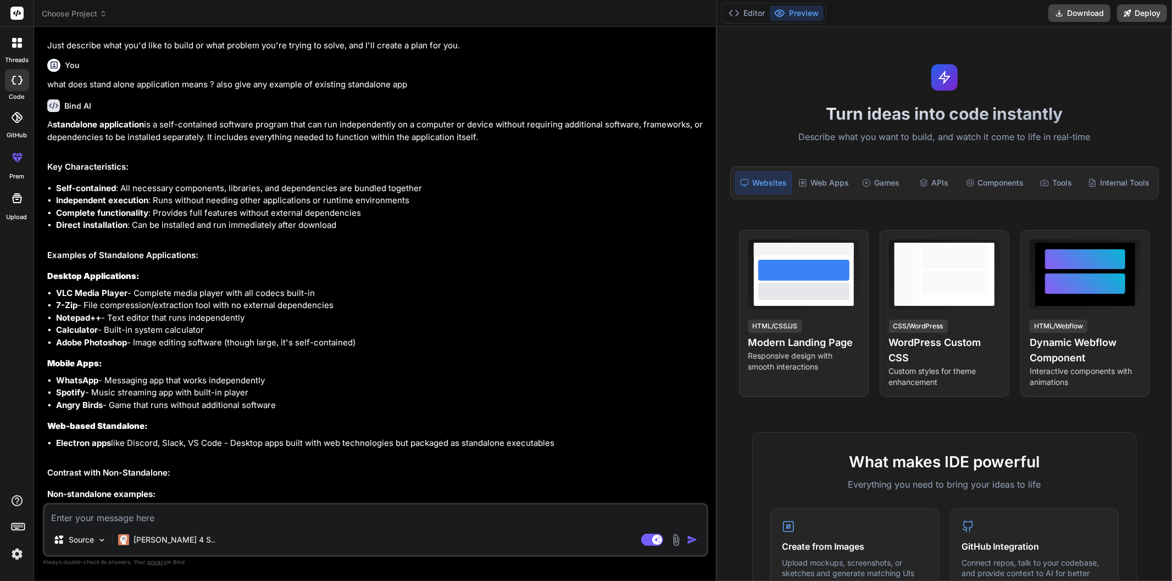
click at [119, 315] on li "Notepad++ - Text editor that runs independently" at bounding box center [381, 318] width 650 height 13
drag, startPoint x: 54, startPoint y: 306, endPoint x: 84, endPoint y: 304, distance: 30.2
click at [84, 304] on ul "VLC Media Player - Complete media player with all codecs built-in 7-Zip - File …" at bounding box center [376, 318] width 659 height 62
drag, startPoint x: 67, startPoint y: 320, endPoint x: 97, endPoint y: 319, distance: 29.7
click at [97, 319] on strong "Notepad++" at bounding box center [78, 318] width 45 height 10
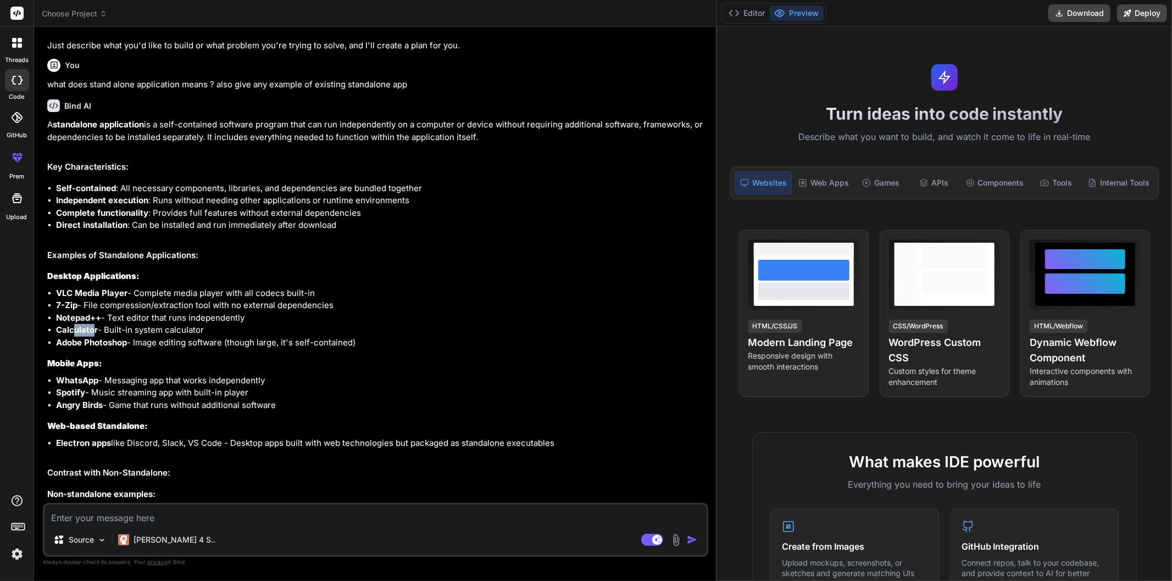
drag, startPoint x: 75, startPoint y: 333, endPoint x: 92, endPoint y: 333, distance: 17.0
click at [92, 333] on strong "Calculator" at bounding box center [77, 330] width 42 height 10
drag, startPoint x: 59, startPoint y: 342, endPoint x: 116, endPoint y: 341, distance: 56.6
click at [116, 341] on strong "Adobe Photoshop" at bounding box center [91, 342] width 71 height 10
click at [164, 341] on li "Adobe Photoshop - Image editing software (though large, it's self-contained)" at bounding box center [381, 343] width 650 height 13
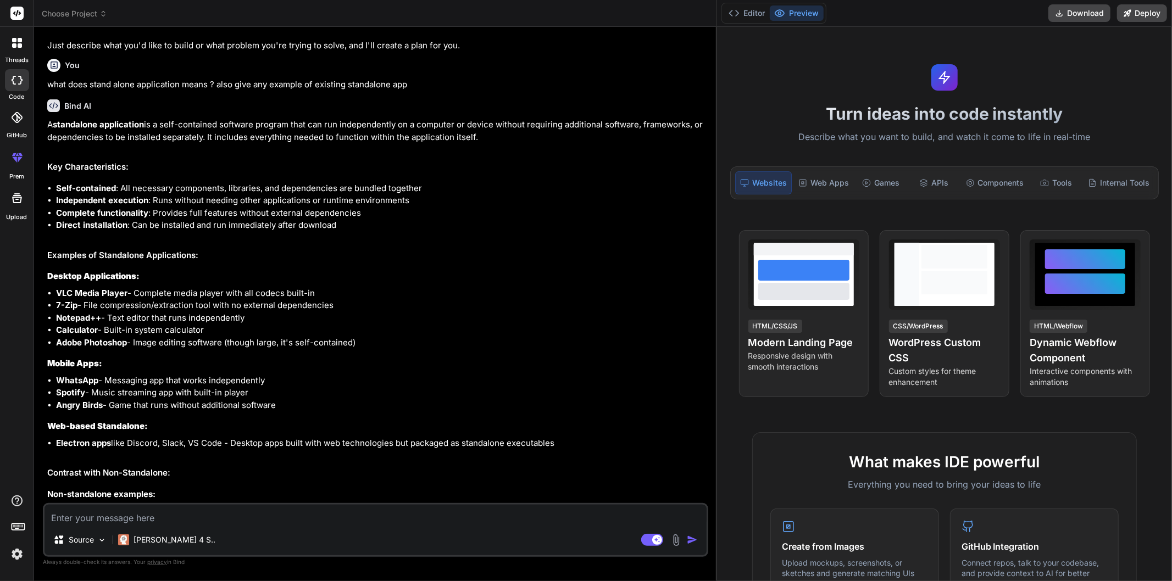
drag, startPoint x: 370, startPoint y: 339, endPoint x: 52, endPoint y: 298, distance: 320.9
click at [52, 298] on ul "VLC Media Player - Complete media player with all codecs built-in 7-Zip - File …" at bounding box center [376, 318] width 659 height 62
click at [358, 288] on li "VLC Media Player - Complete media player with all codecs built-in" at bounding box center [381, 293] width 650 height 13
click at [126, 372] on div "A standalone application is a self-contained software program that can run inde…" at bounding box center [376, 350] width 659 height 463
drag, startPoint x: 116, startPoint y: 367, endPoint x: 51, endPoint y: 362, distance: 65.6
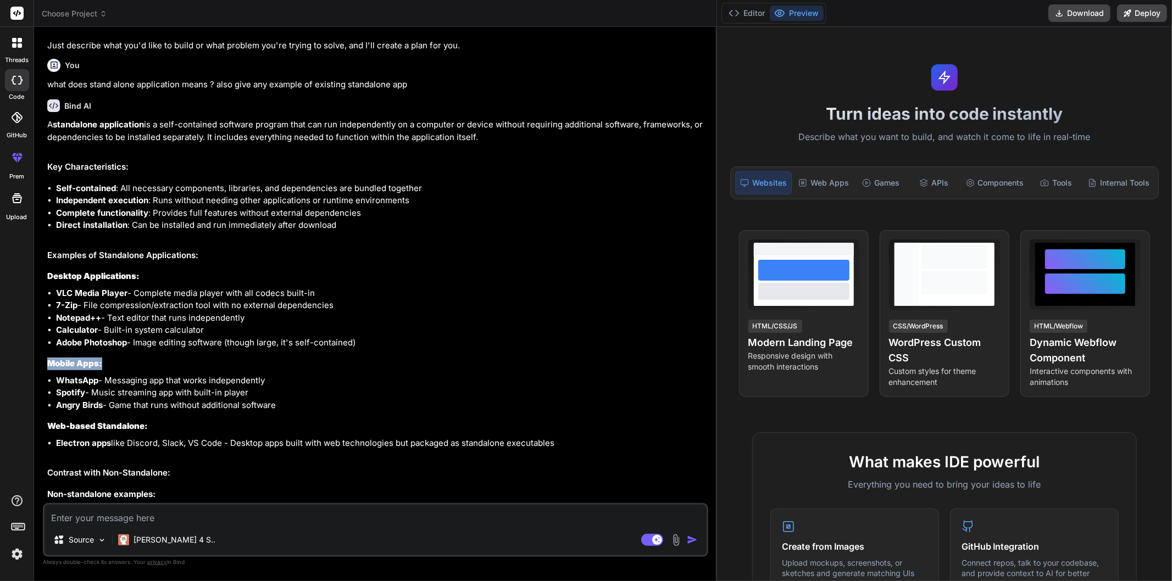
click at [51, 362] on h3 "Mobile Apps:" at bounding box center [376, 364] width 659 height 13
click at [56, 376] on strong "WhatsApp" at bounding box center [77, 380] width 42 height 10
drag, startPoint x: 57, startPoint y: 381, endPoint x: 109, endPoint y: 381, distance: 52.2
click at [109, 381] on li "WhatsApp - Messaging app that works independently" at bounding box center [381, 381] width 650 height 13
click at [106, 400] on li "Angry Birds - Game that runs without additional software" at bounding box center [381, 406] width 650 height 13
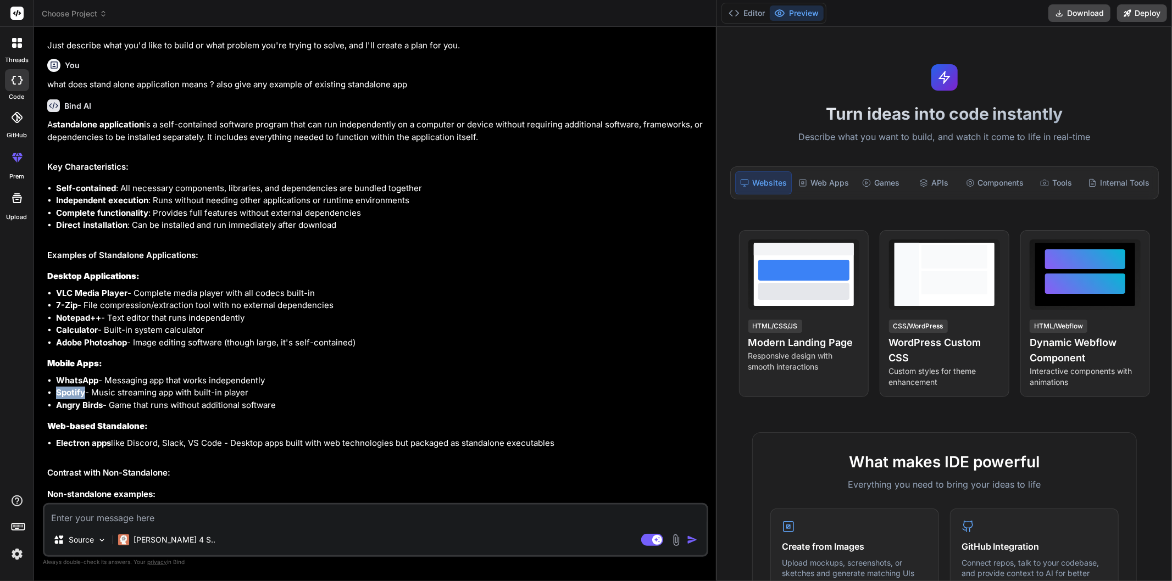
drag, startPoint x: 48, startPoint y: 392, endPoint x: 83, endPoint y: 390, distance: 35.2
click at [83, 390] on li "Spotify - Music streaming app with built-in player" at bounding box center [381, 393] width 650 height 13
click at [91, 410] on li "Angry Birds - Game that runs without additional software" at bounding box center [381, 406] width 650 height 13
drag, startPoint x: 106, startPoint y: 403, endPoint x: 46, endPoint y: 404, distance: 59.9
click at [46, 404] on div "You hello Bind AI Hello! I'm Bind AI, your expert programming assistant. I'm he…" at bounding box center [376, 270] width 663 height 468
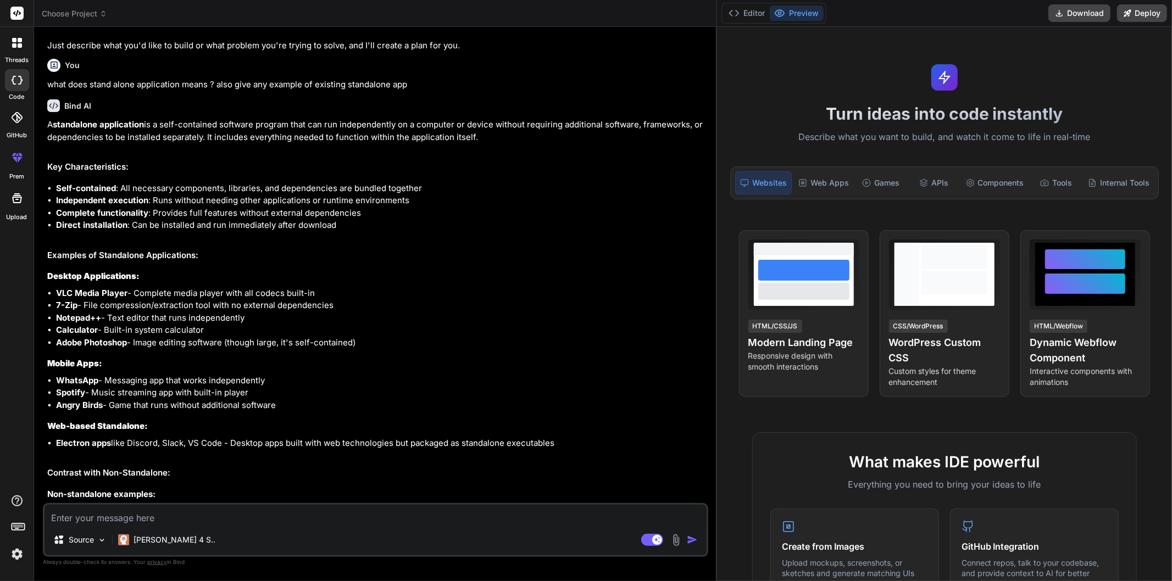
click at [113, 419] on div "A standalone application is a self-contained software program that can run inde…" at bounding box center [376, 350] width 659 height 463
drag, startPoint x: 57, startPoint y: 394, endPoint x: 245, endPoint y: 392, distance: 188.5
click at [245, 392] on li "Spotify - Music streaming app with built-in player" at bounding box center [381, 393] width 650 height 13
click at [270, 397] on li "Spotify - Music streaming app with built-in player" at bounding box center [381, 393] width 650 height 13
drag, startPoint x: 182, startPoint y: 395, endPoint x: 251, endPoint y: 396, distance: 68.7
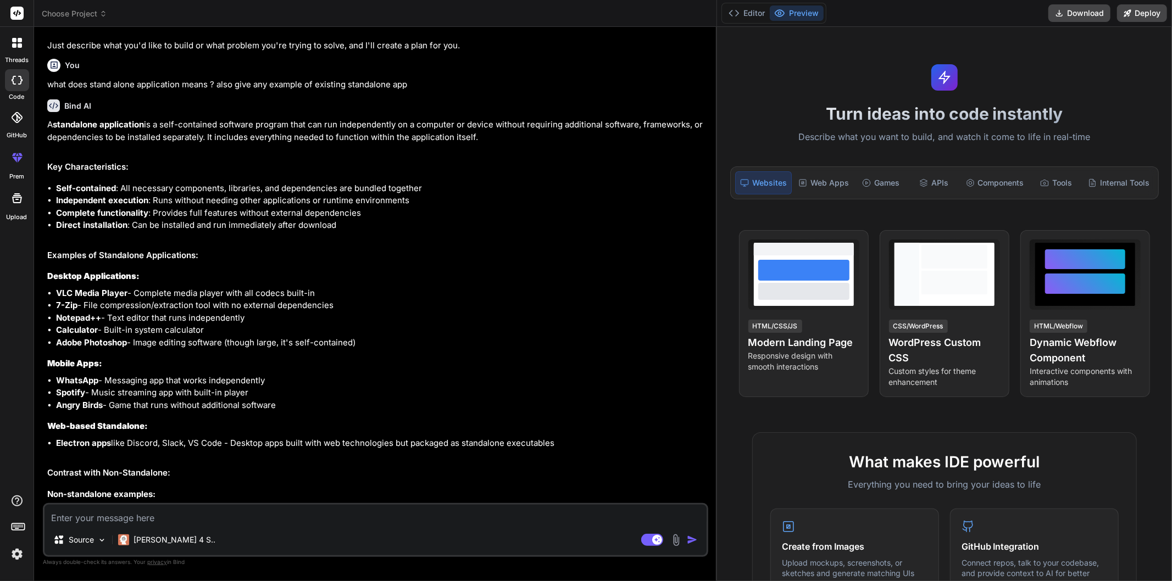
click at [251, 396] on li "Spotify - Music streaming app with built-in player" at bounding box center [381, 393] width 650 height 13
click at [280, 387] on li "Spotify - Music streaming app with built-in player" at bounding box center [381, 393] width 650 height 13
drag, startPoint x: 278, startPoint y: 381, endPoint x: 55, endPoint y: 381, distance: 222.6
click at [55, 381] on ul "WhatsApp - Messaging app that works independently Spotify - Music streaming app…" at bounding box center [376, 393] width 659 height 37
click at [317, 394] on li "Spotify - Music streaming app with built-in player" at bounding box center [381, 393] width 650 height 13
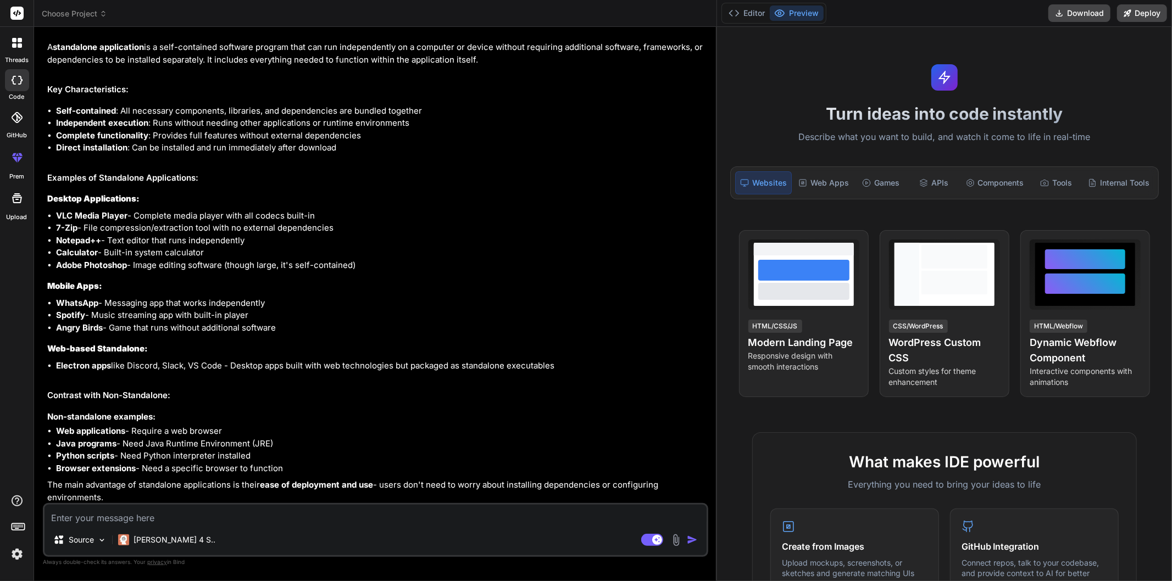
scroll to position [261, 0]
